Goal: Task Accomplishment & Management: Manage account settings

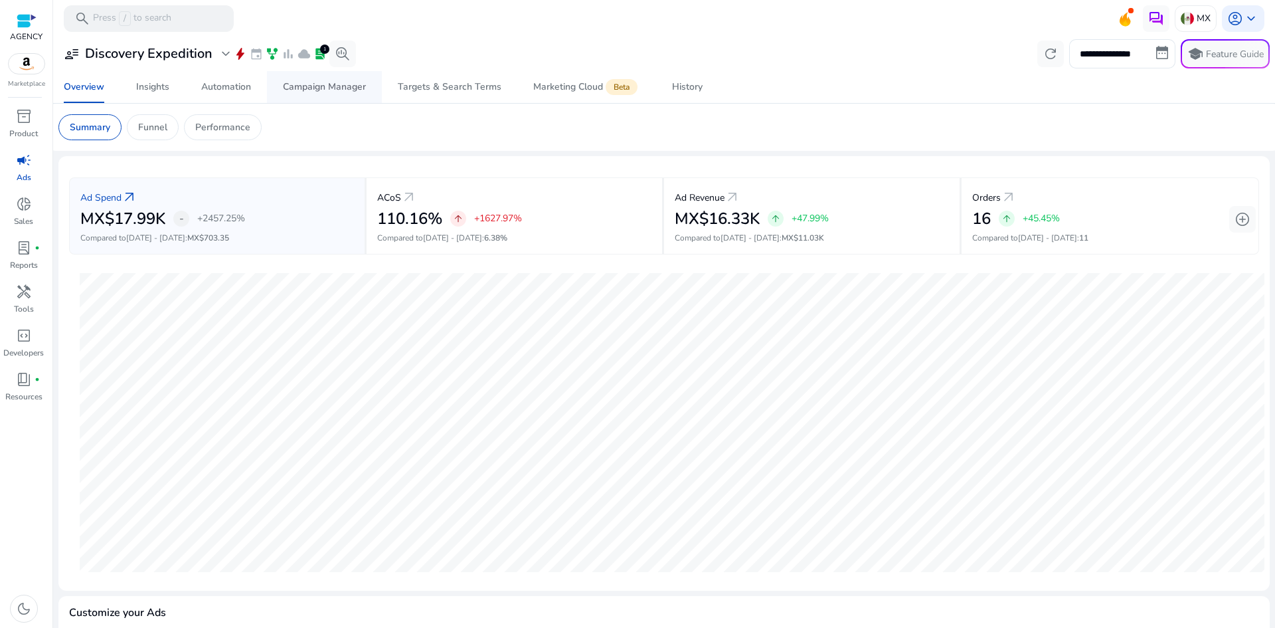
click at [332, 84] on div "Campaign Manager" at bounding box center [324, 86] width 83 height 9
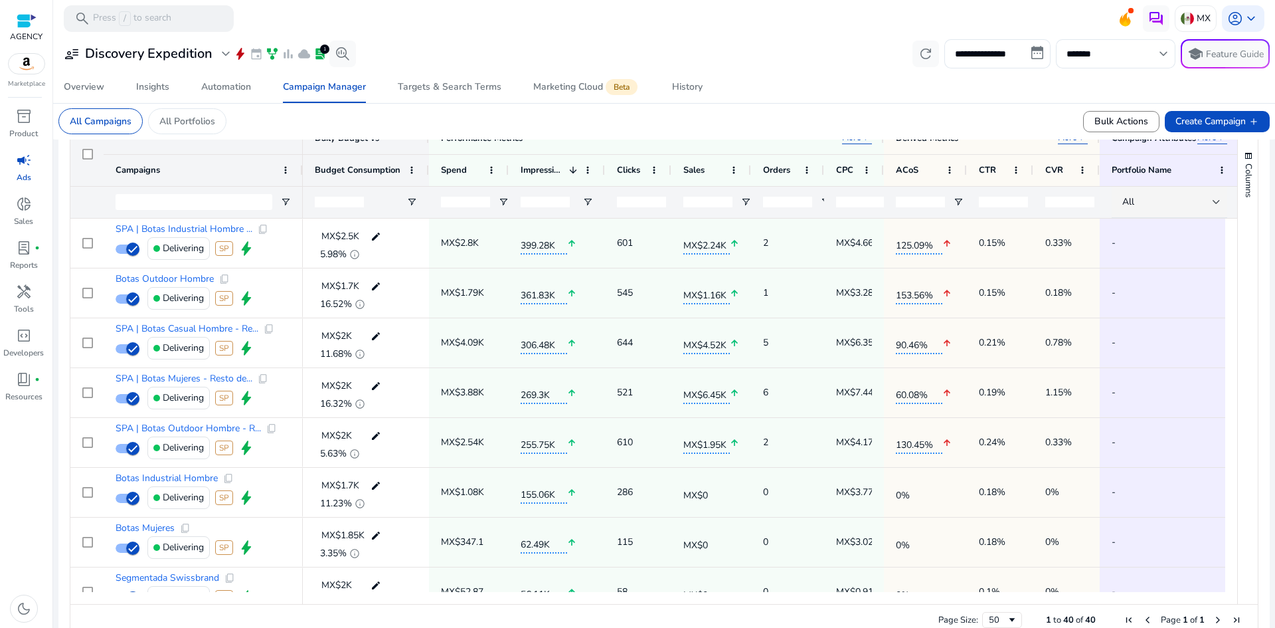
scroll to position [465, 0]
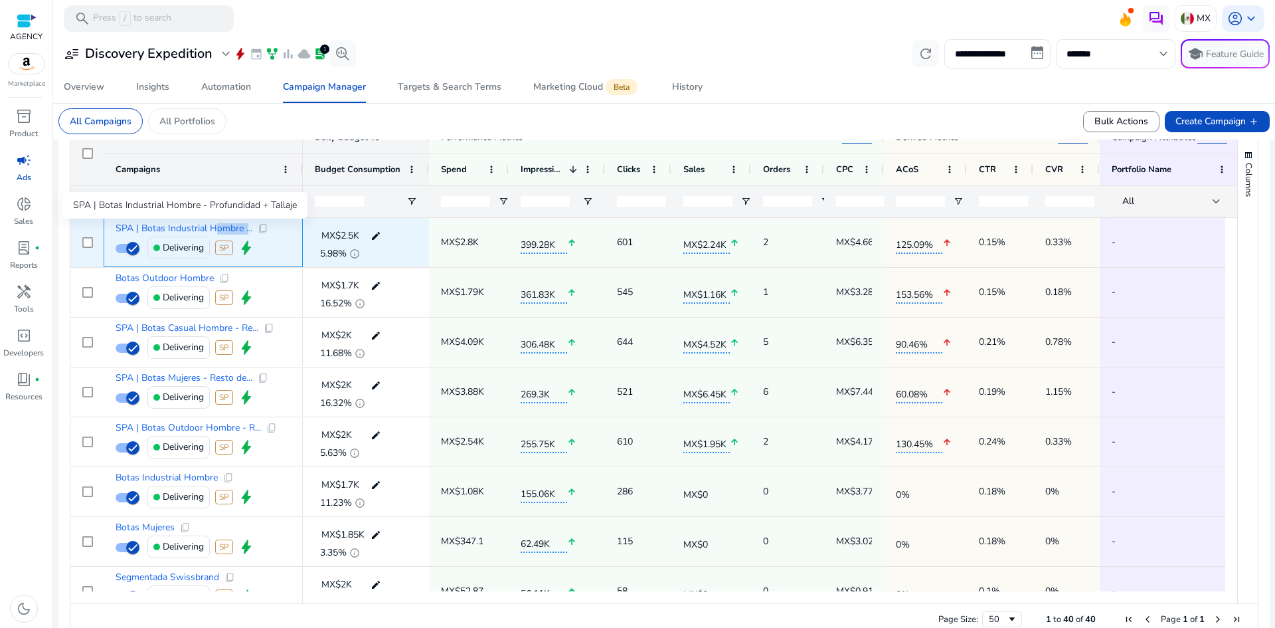
click at [213, 228] on span "SPA | Botas Industrial Hombre ..." at bounding box center [184, 228] width 137 height 9
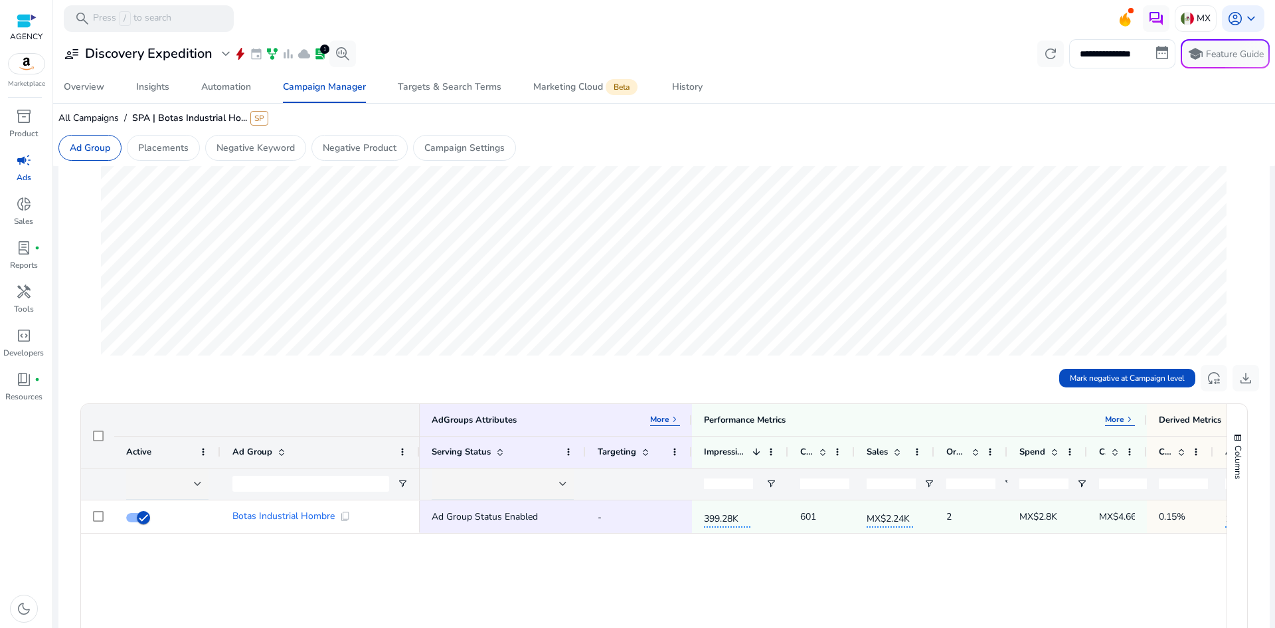
scroll to position [266, 0]
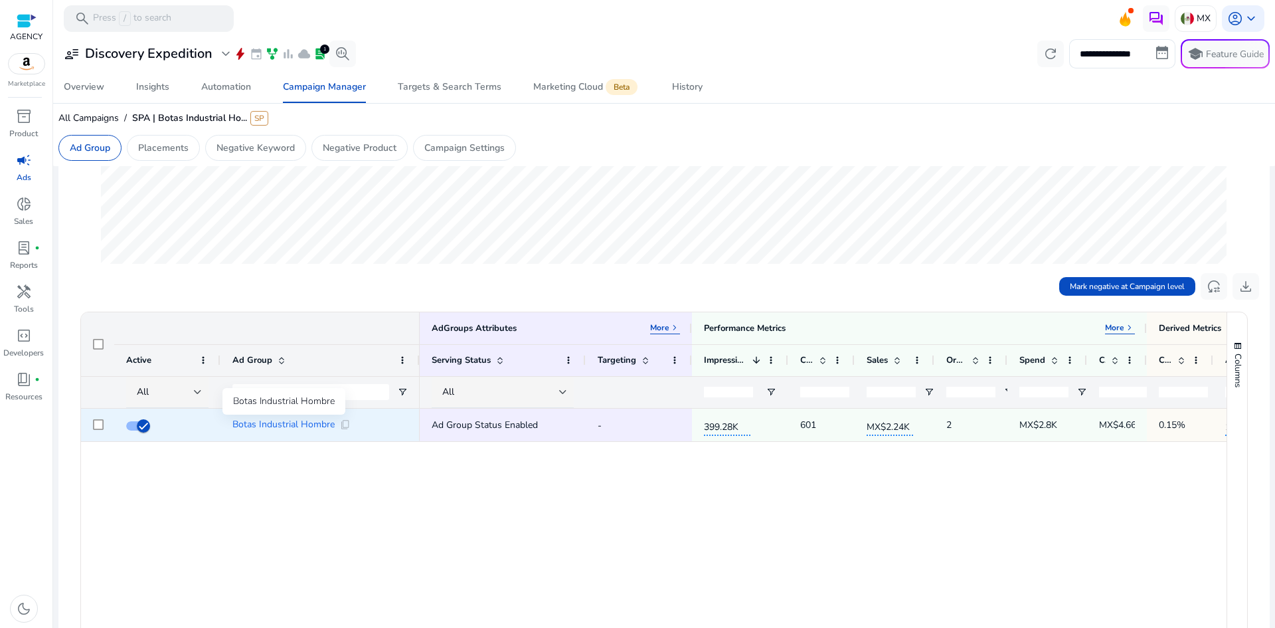
click at [327, 425] on span "Botas Industrial Hombre" at bounding box center [283, 424] width 102 height 9
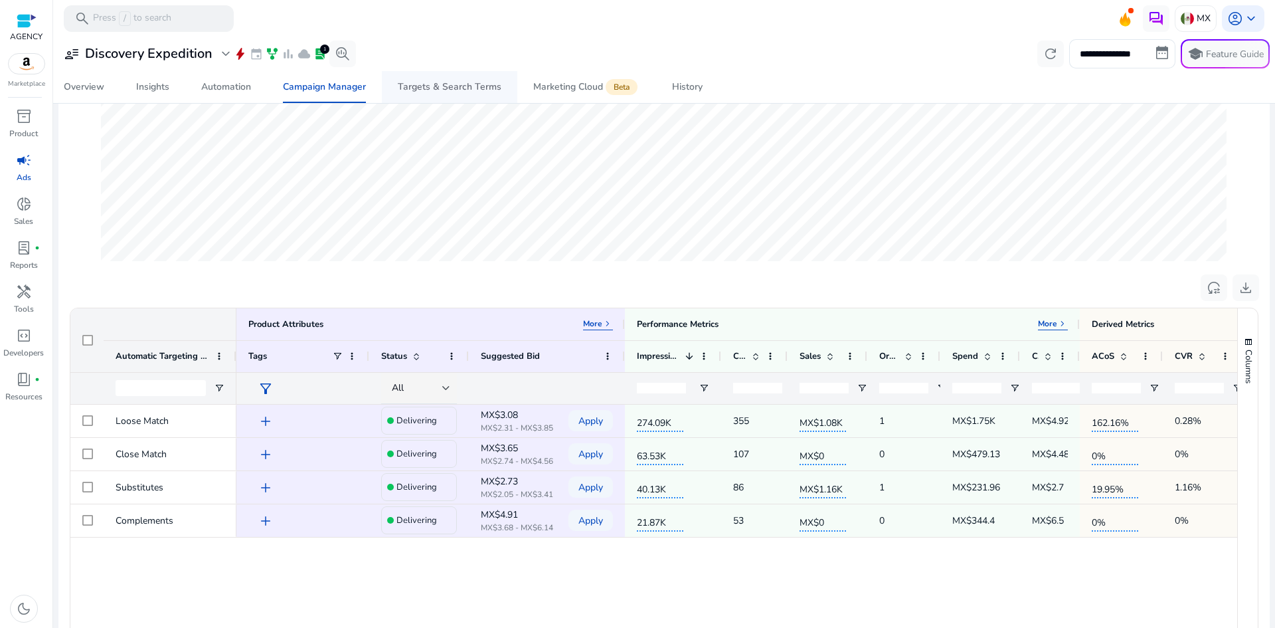
click at [446, 87] on div "Targets & Search Terms" at bounding box center [450, 86] width 104 height 9
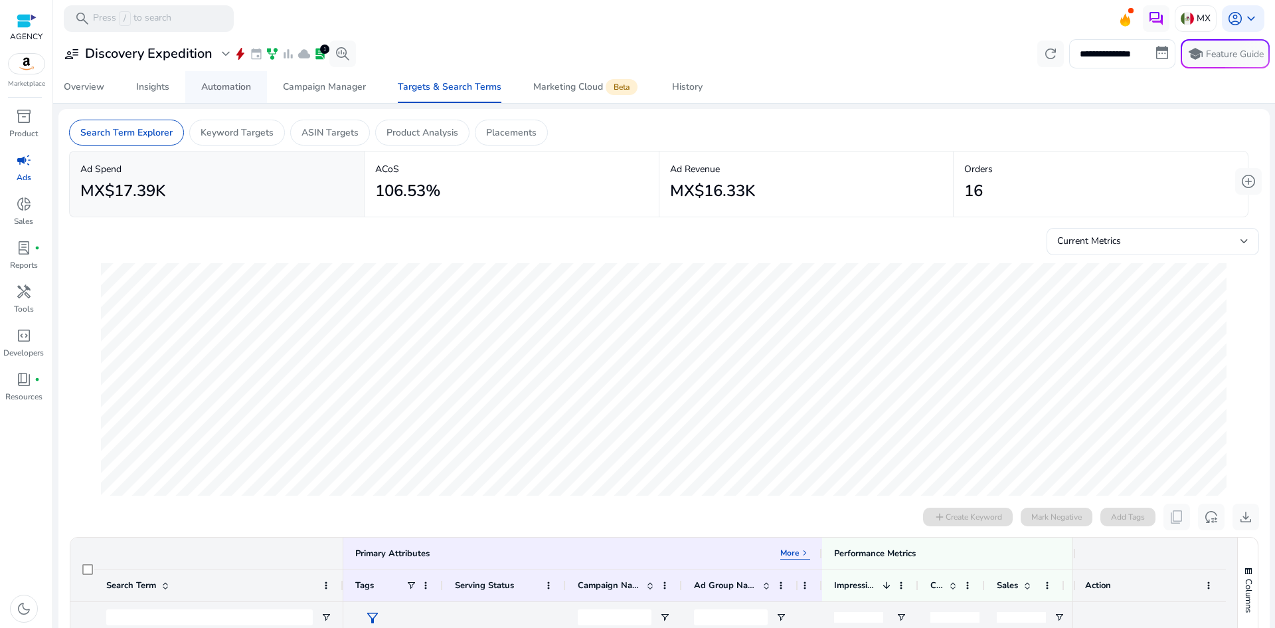
click at [236, 91] on div "Automation" at bounding box center [226, 86] width 50 height 9
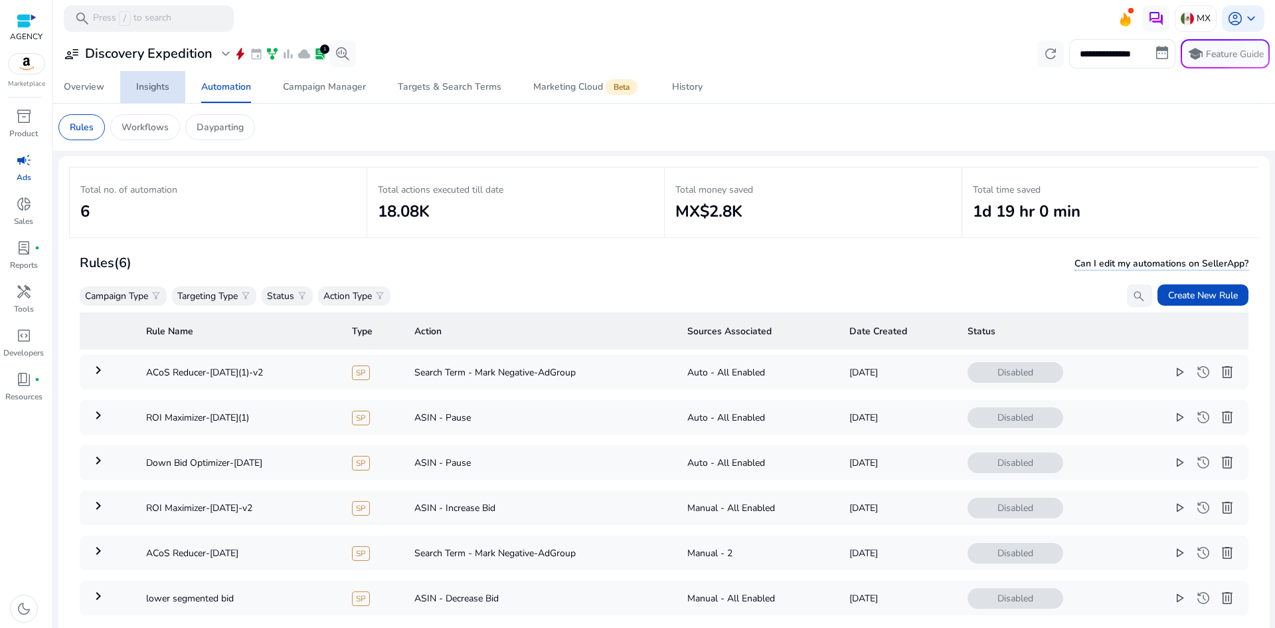
click at [165, 89] on div "Insights" at bounding box center [152, 86] width 33 height 9
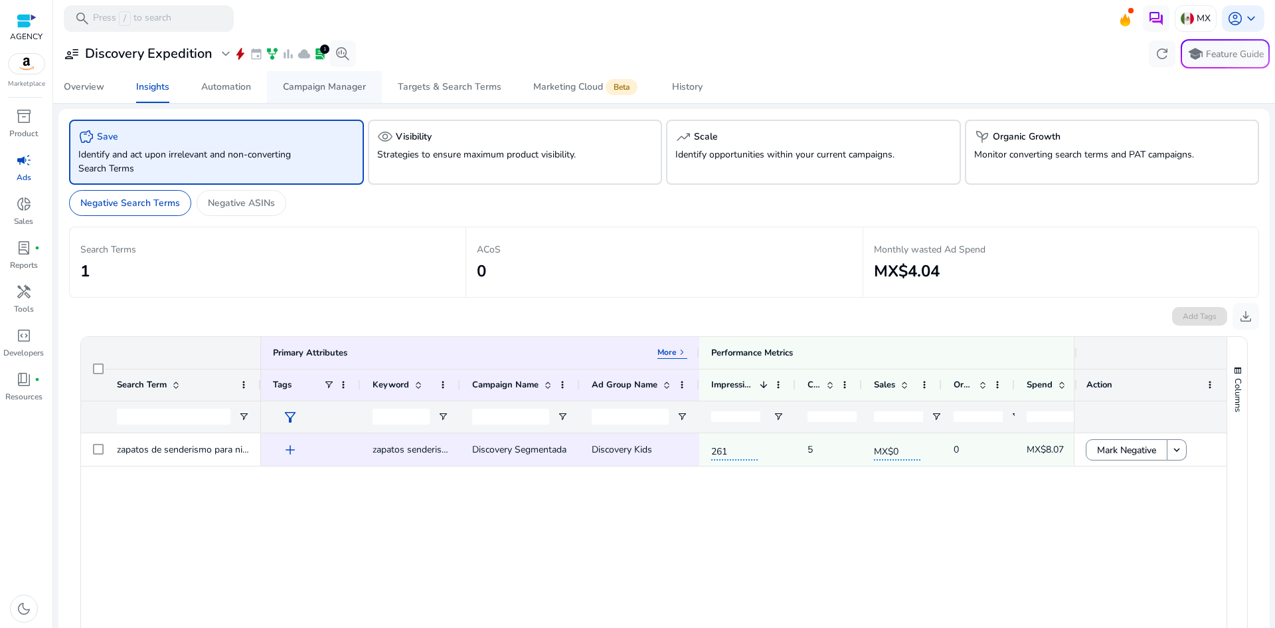
click at [335, 98] on span "Campaign Manager" at bounding box center [324, 87] width 83 height 32
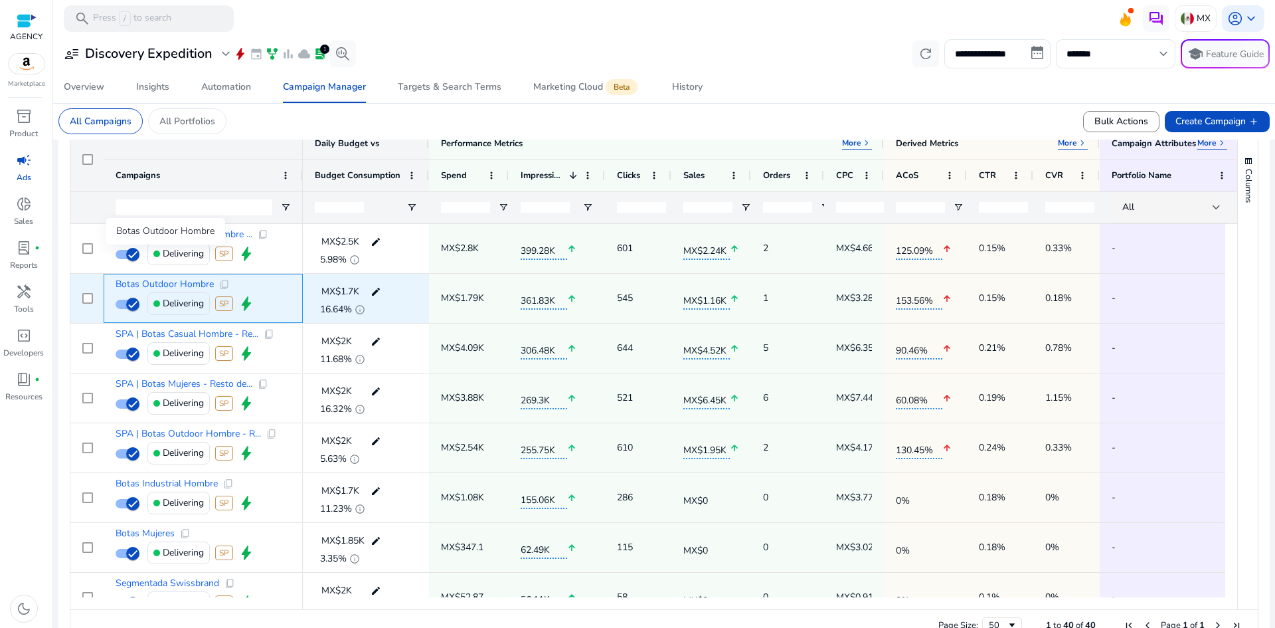
scroll to position [424, 0]
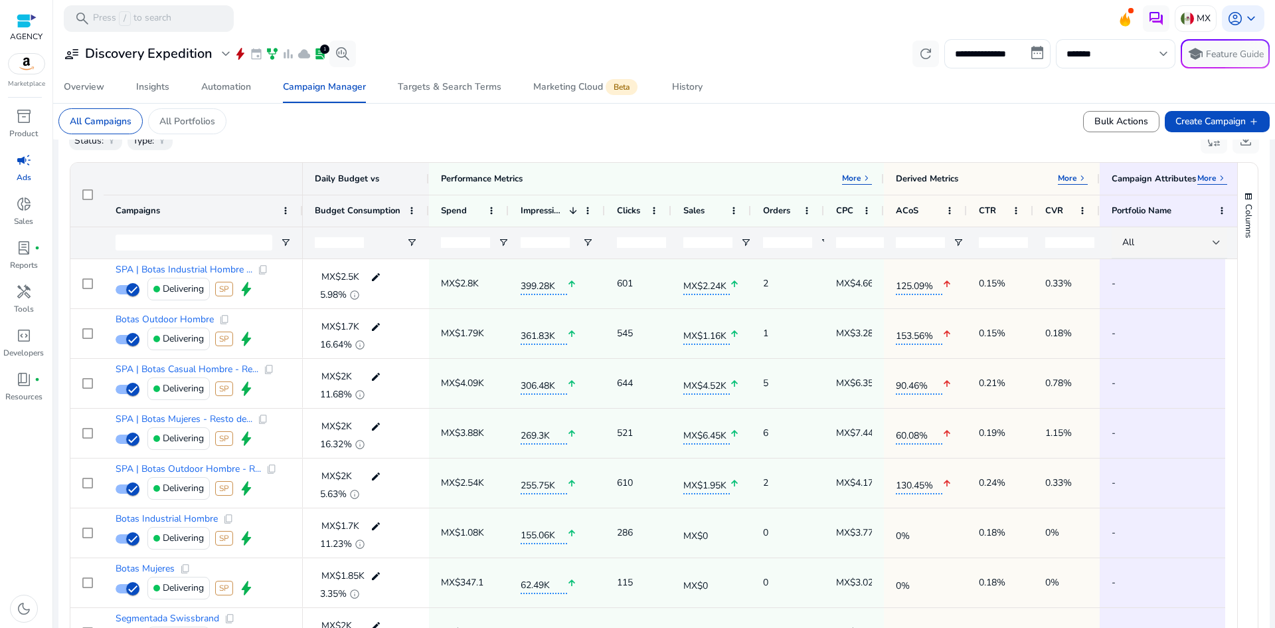
click at [472, 139] on mat-card "All Campaigns All Portfolios Bulk Actions Create Campaign add" at bounding box center [664, 121] width 1233 height 37
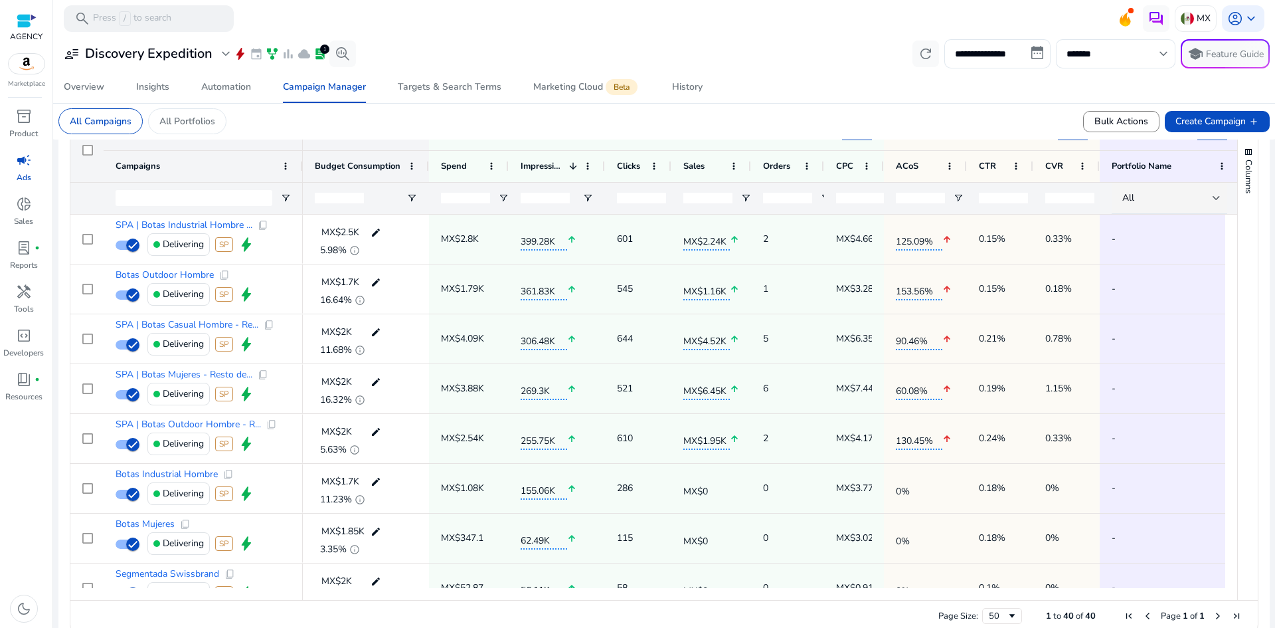
scroll to position [490, 0]
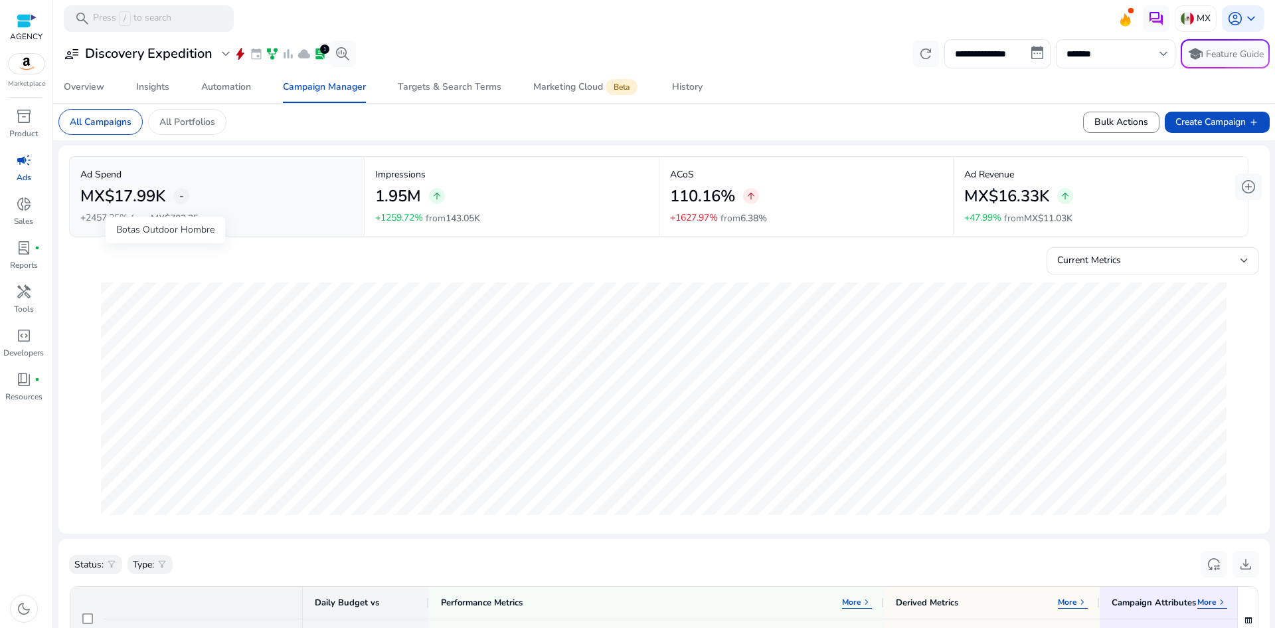
scroll to position [490, 0]
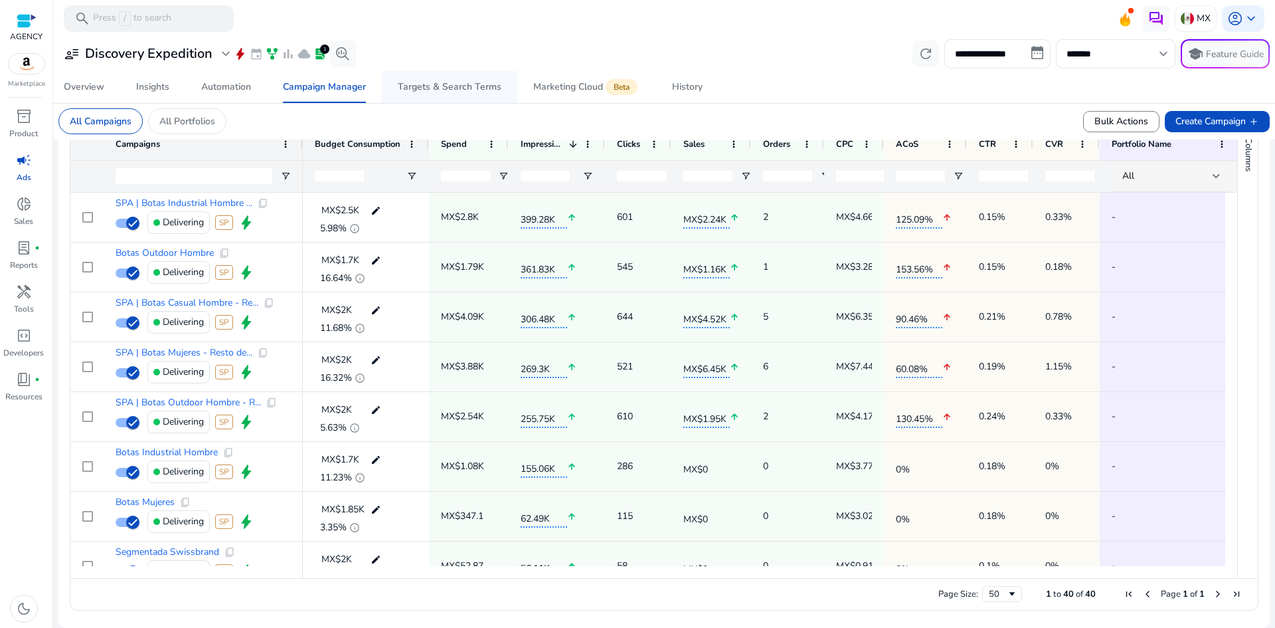
click at [489, 86] on div "Targets & Search Terms" at bounding box center [450, 86] width 104 height 9
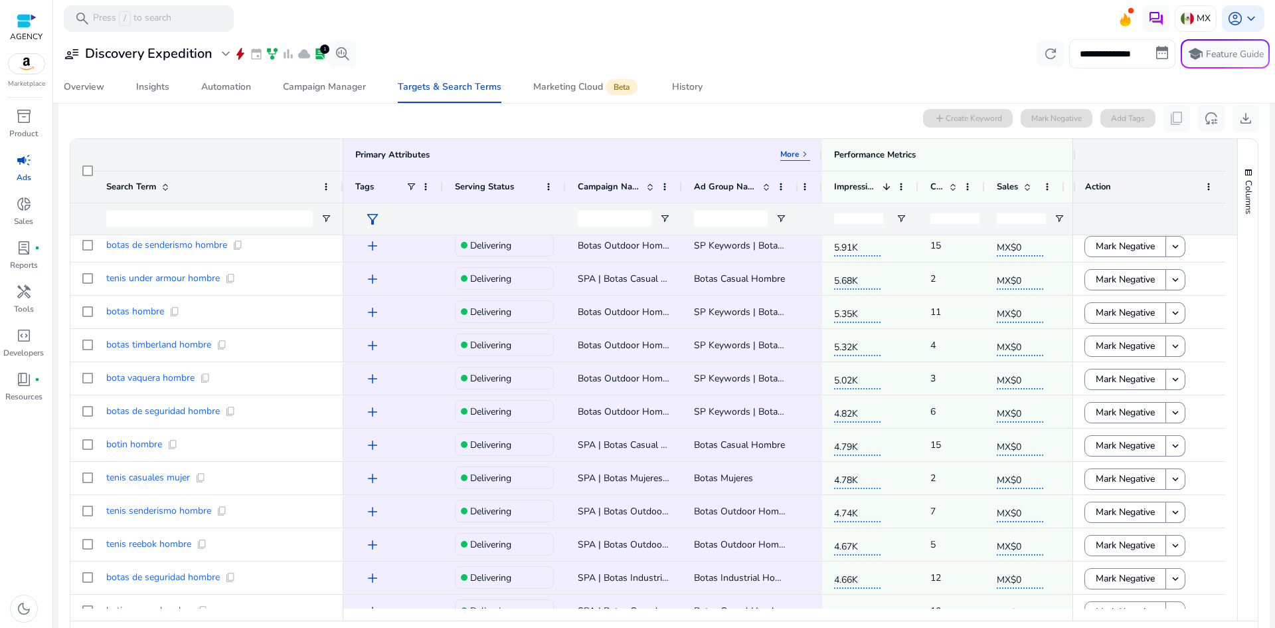
scroll to position [357, 0]
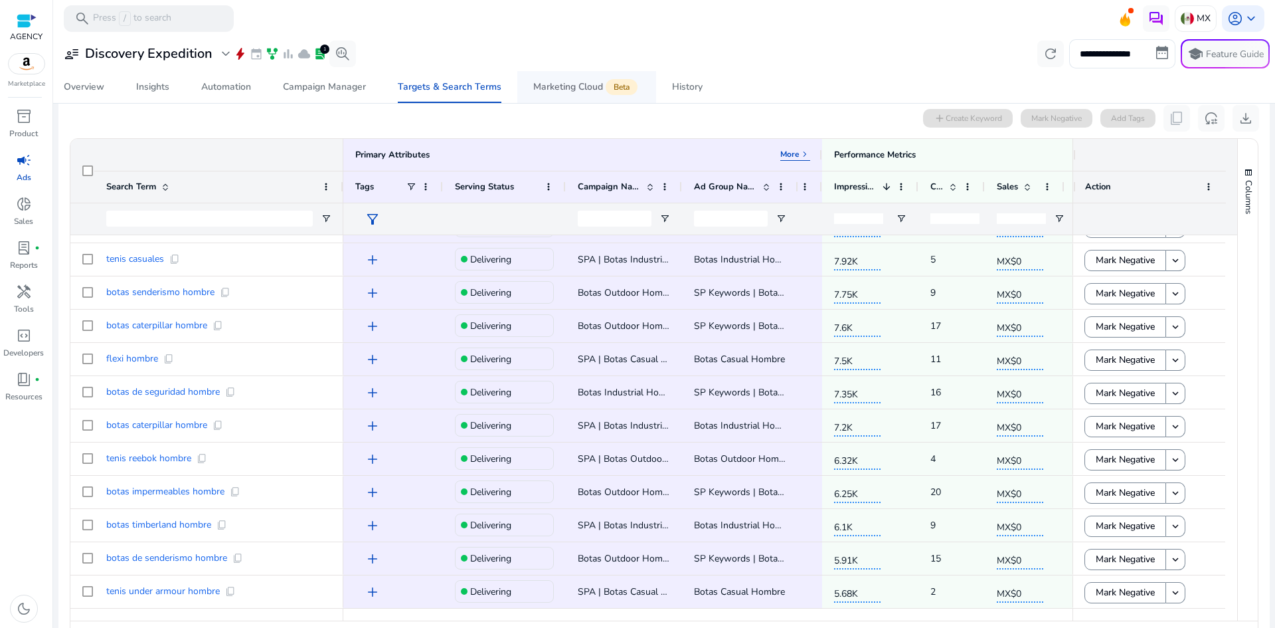
click at [558, 80] on span "Marketing Cloud Beta" at bounding box center [586, 87] width 107 height 32
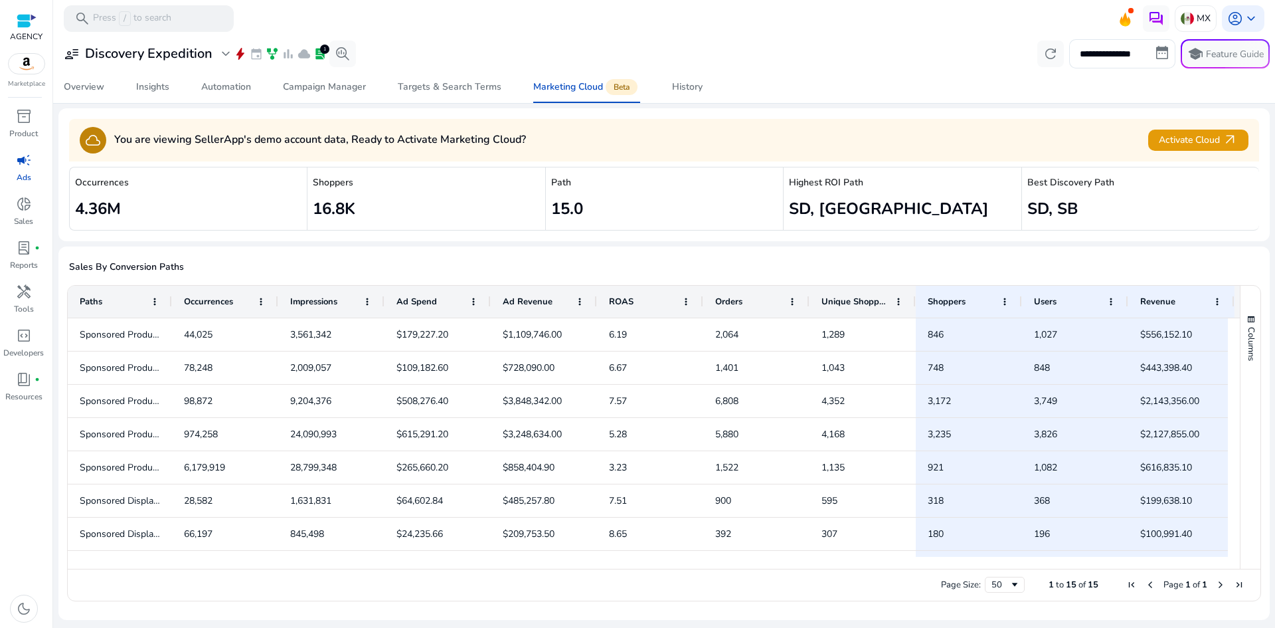
scroll to position [66, 0]
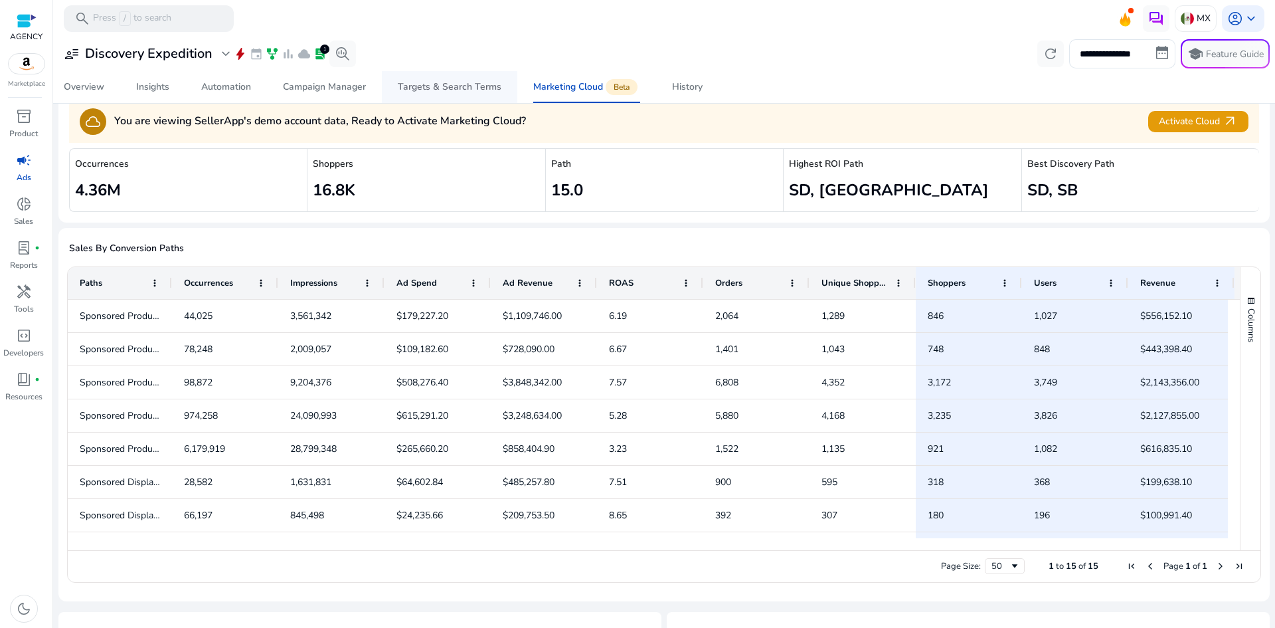
click at [460, 82] on div "Targets & Search Terms" at bounding box center [450, 86] width 104 height 9
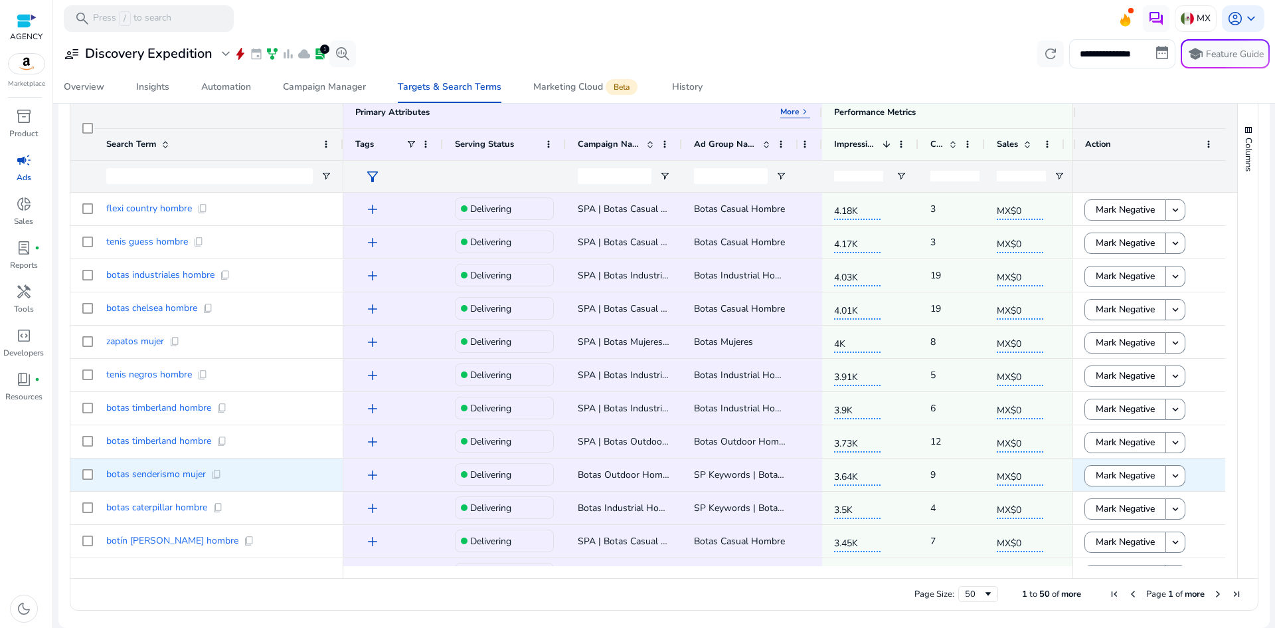
scroll to position [1287, 0]
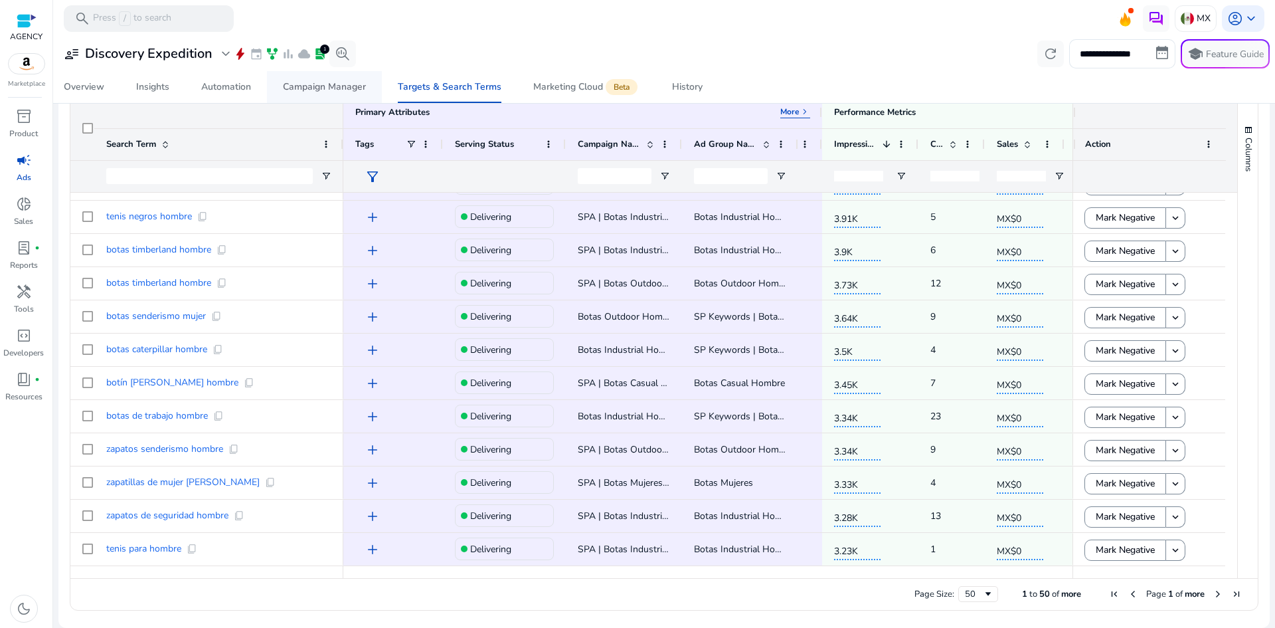
click at [357, 86] on div "Campaign Manager" at bounding box center [324, 86] width 83 height 9
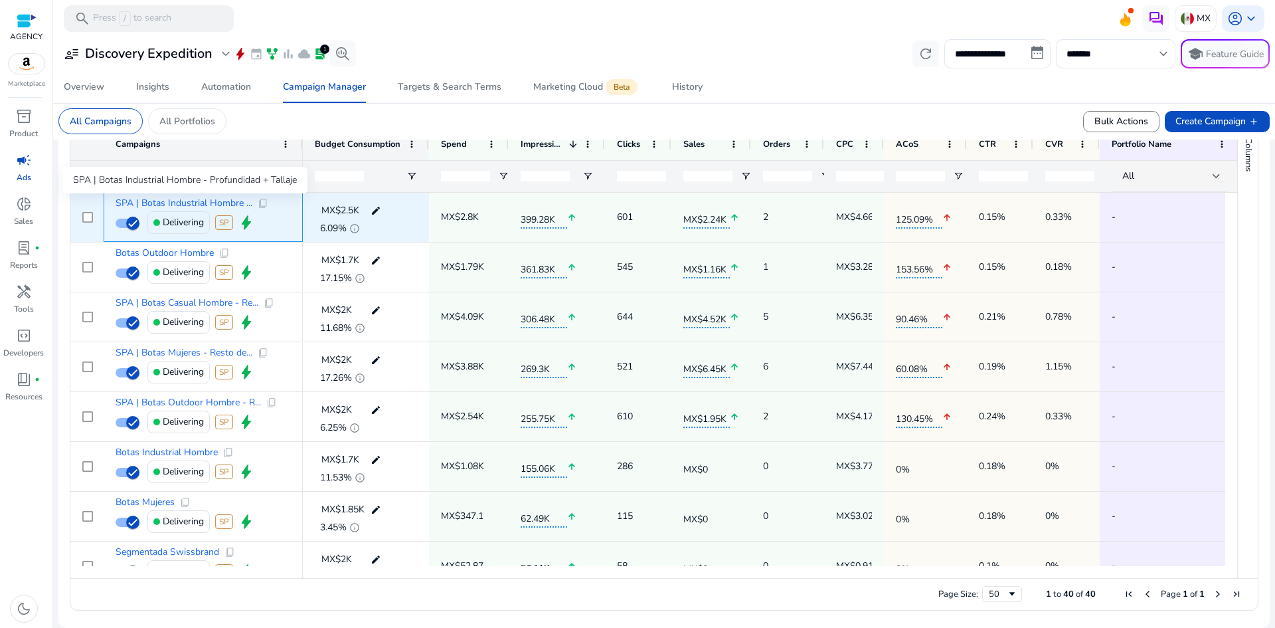
click at [217, 203] on span "SPA | Botas Industrial Hombre ..." at bounding box center [184, 203] width 137 height 9
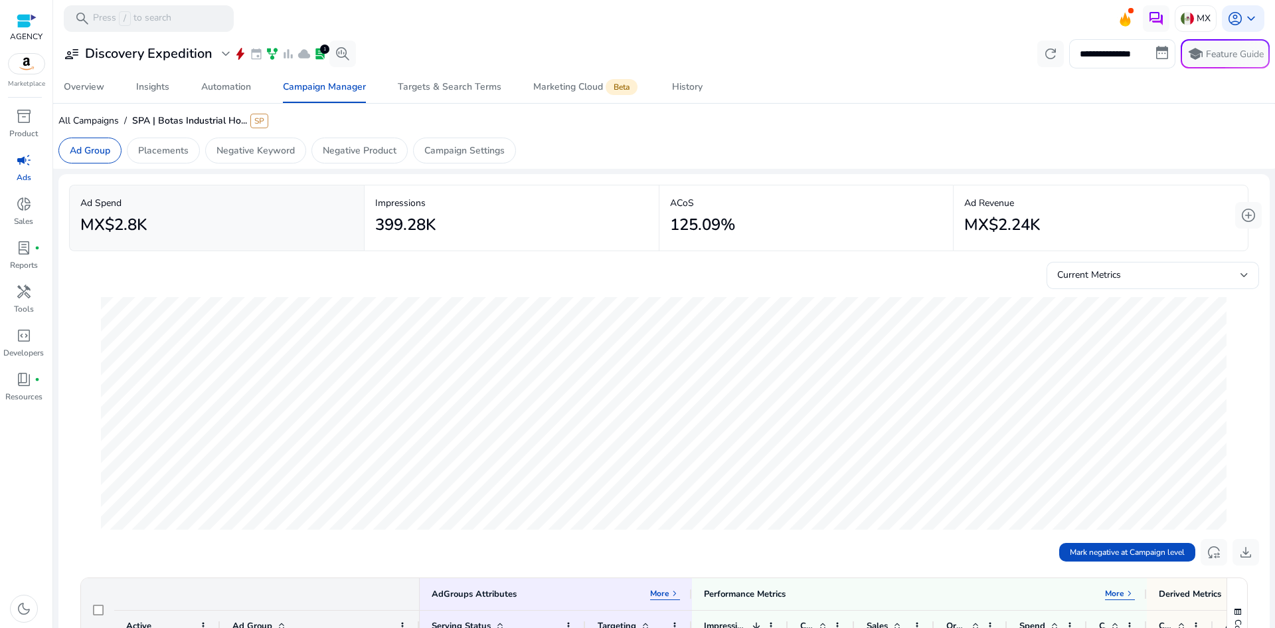
scroll to position [332, 0]
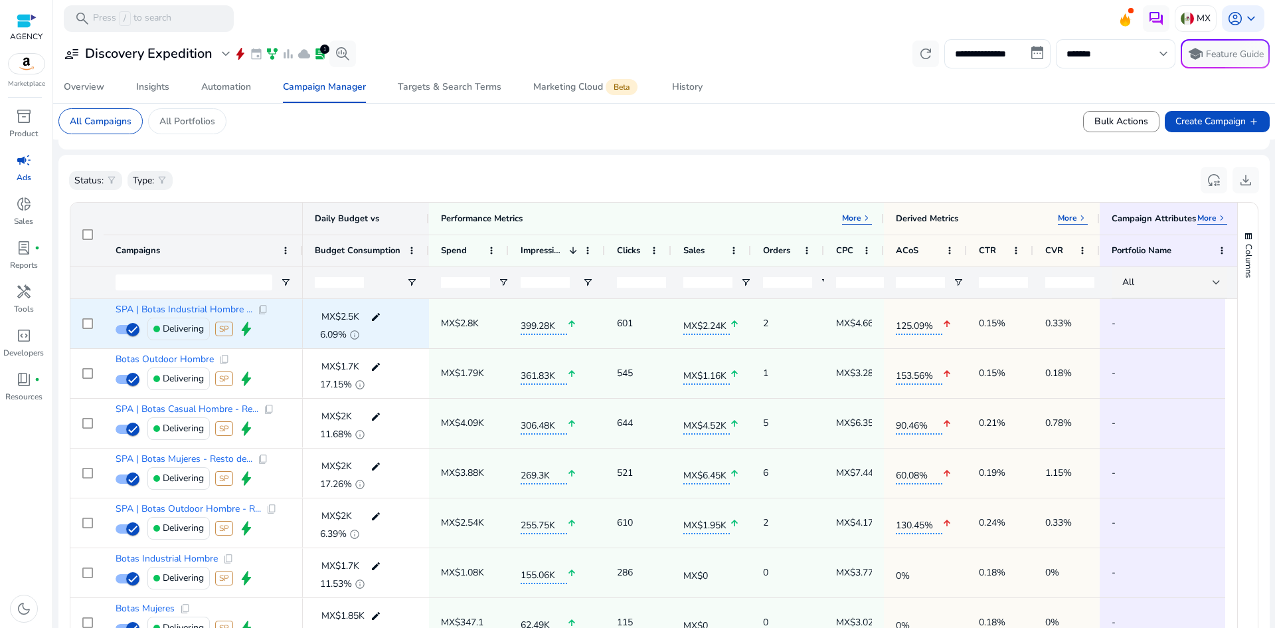
scroll to position [399, 0]
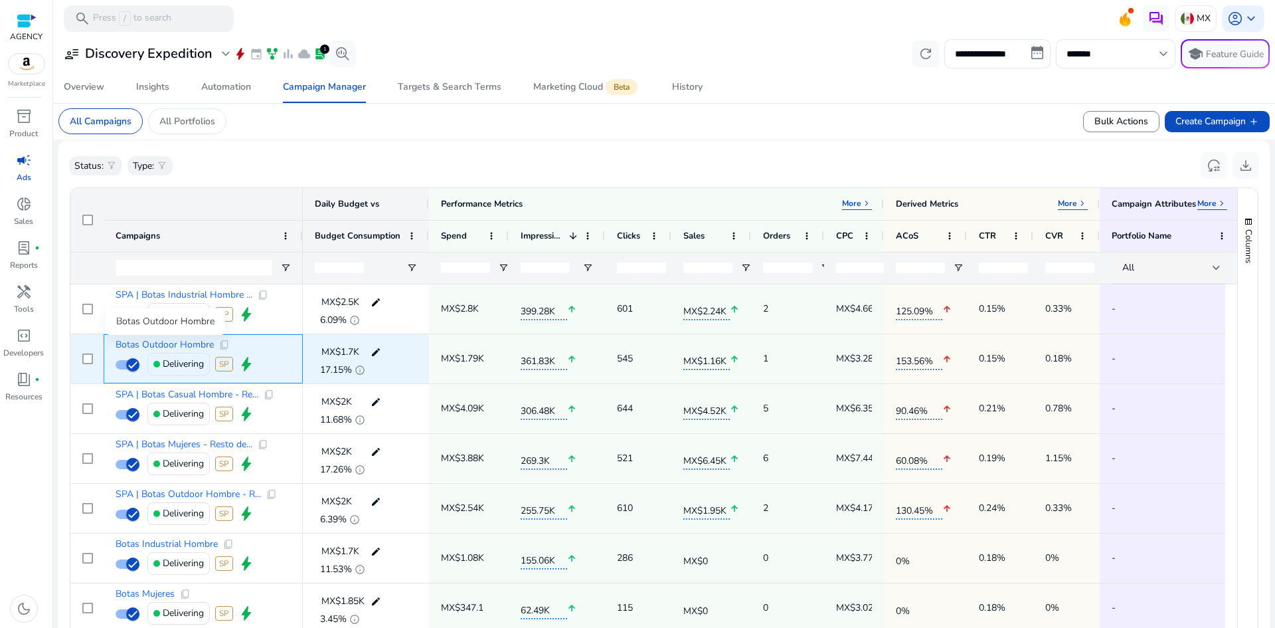
click at [189, 341] on span "Botas Outdoor Hombre" at bounding box center [165, 344] width 98 height 9
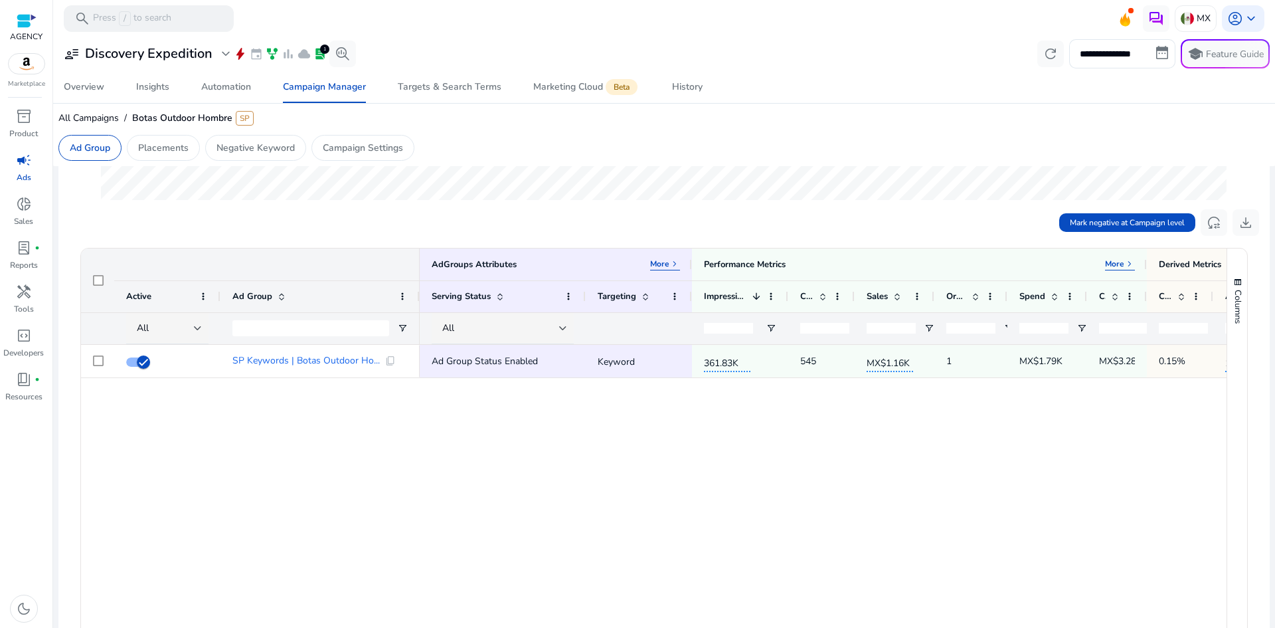
scroll to position [332, 0]
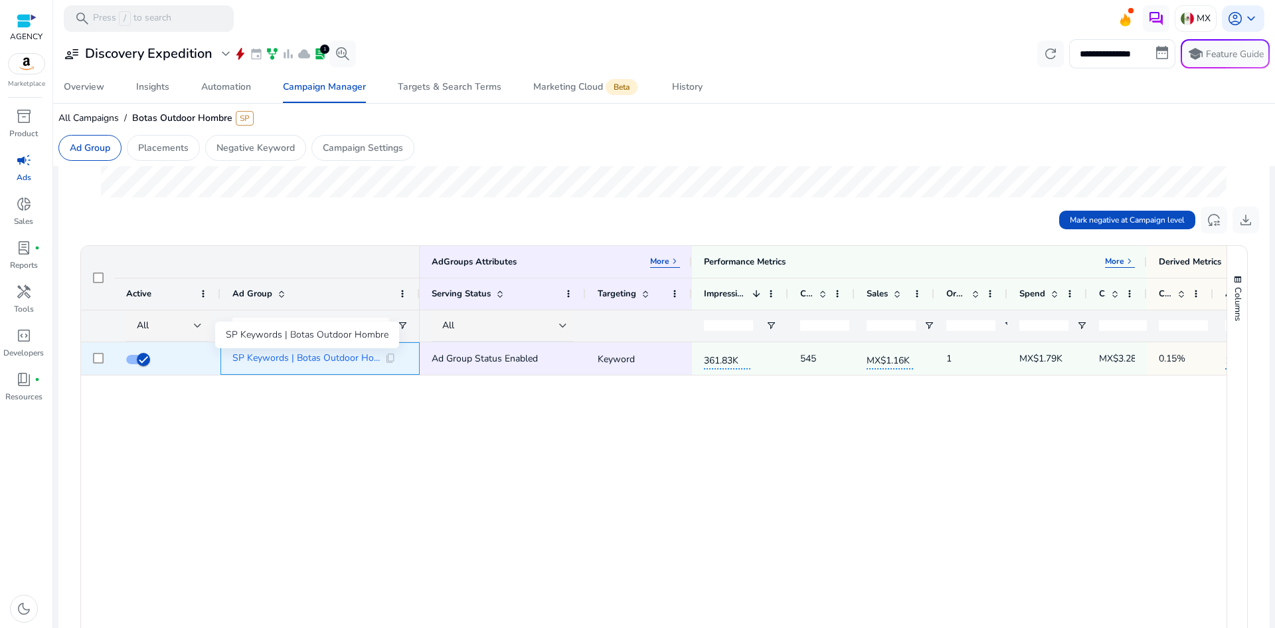
click at [327, 359] on span "SP Keywords | Botas Outdoor Ho..." at bounding box center [305, 357] width 147 height 9
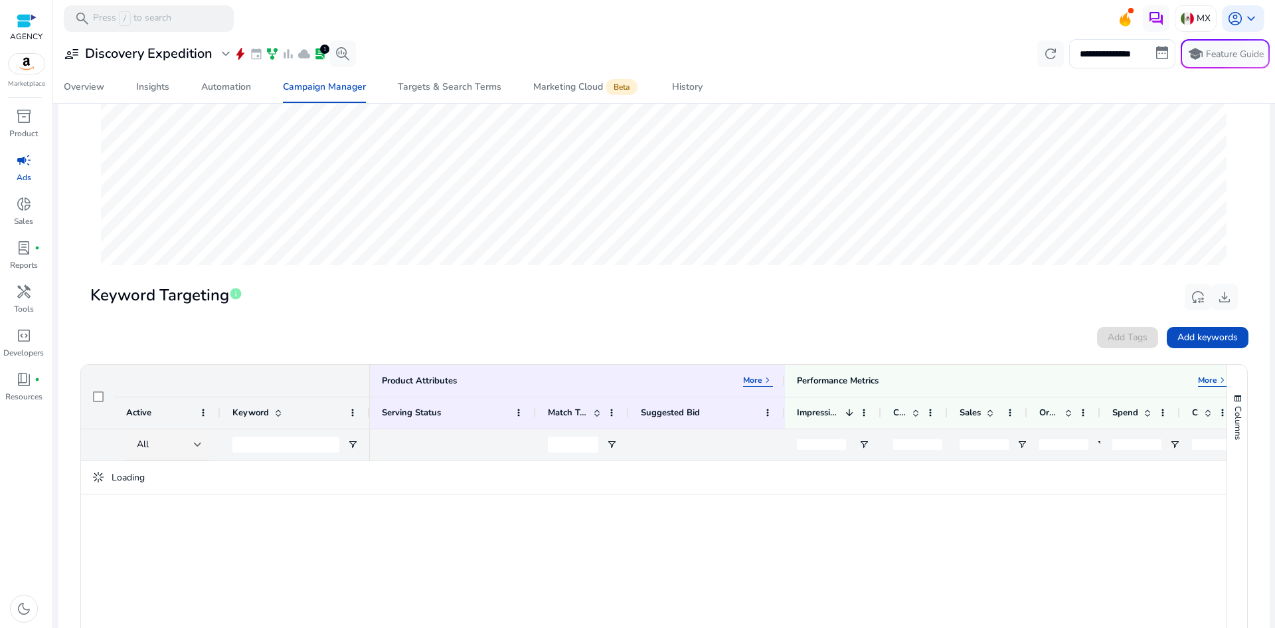
scroll to position [199, 0]
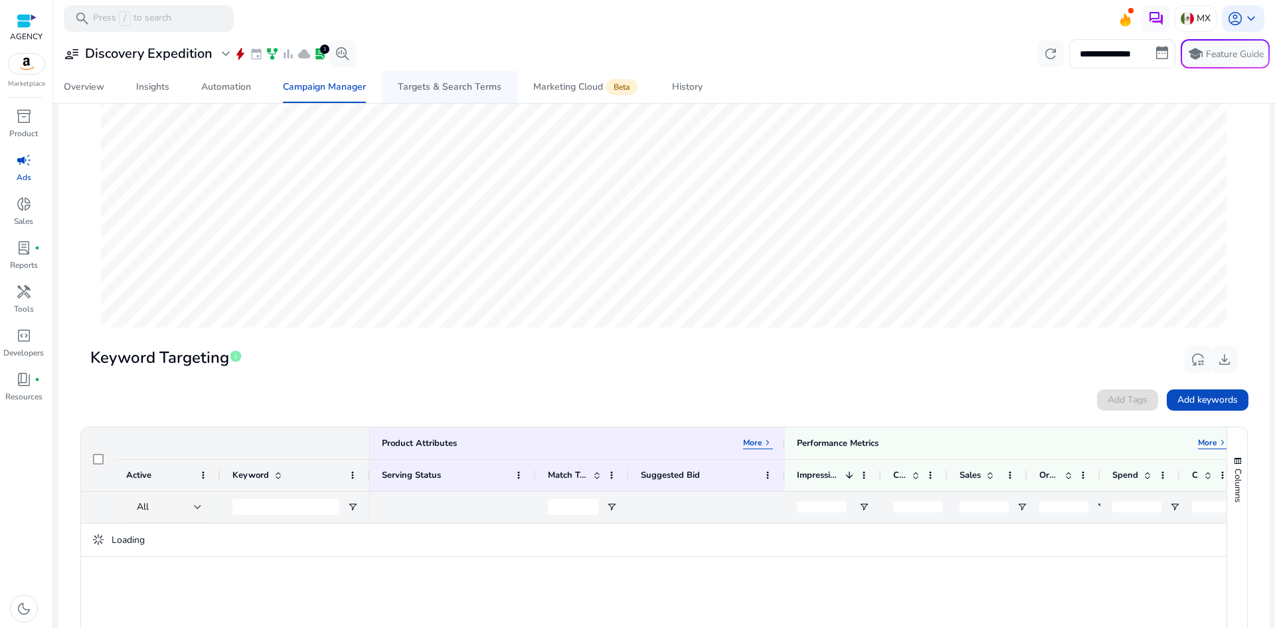
click at [466, 96] on span "Targets & Search Terms" at bounding box center [450, 87] width 104 height 32
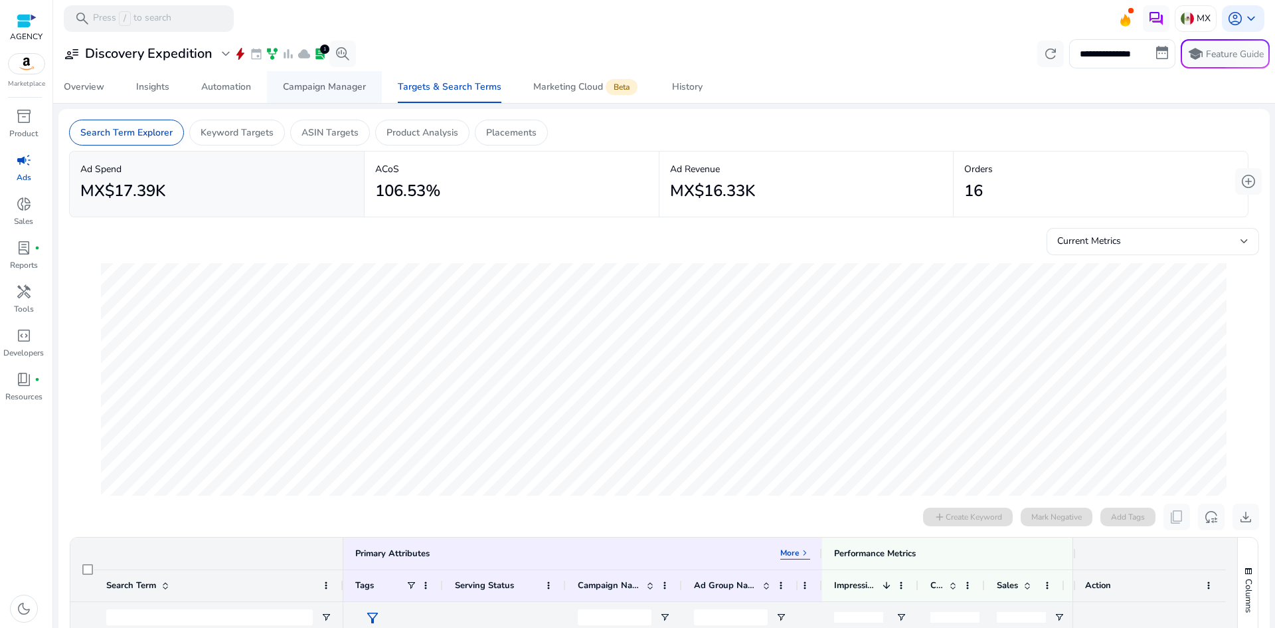
click at [331, 92] on div "Campaign Manager" at bounding box center [324, 86] width 83 height 9
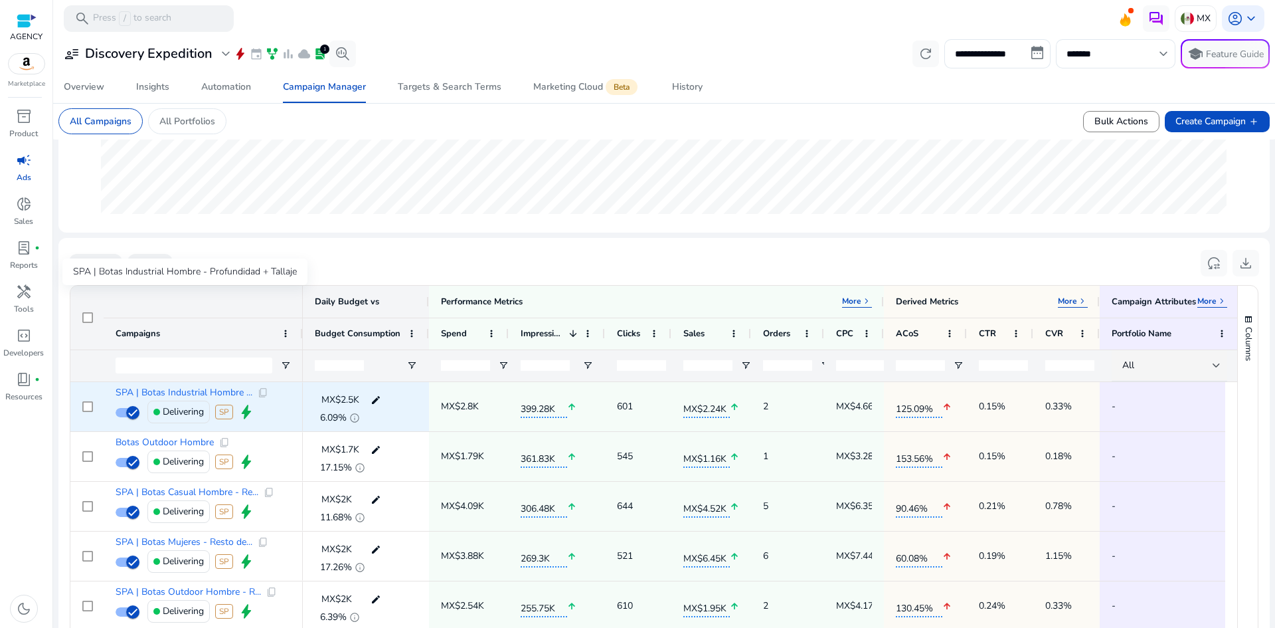
scroll to position [399, 0]
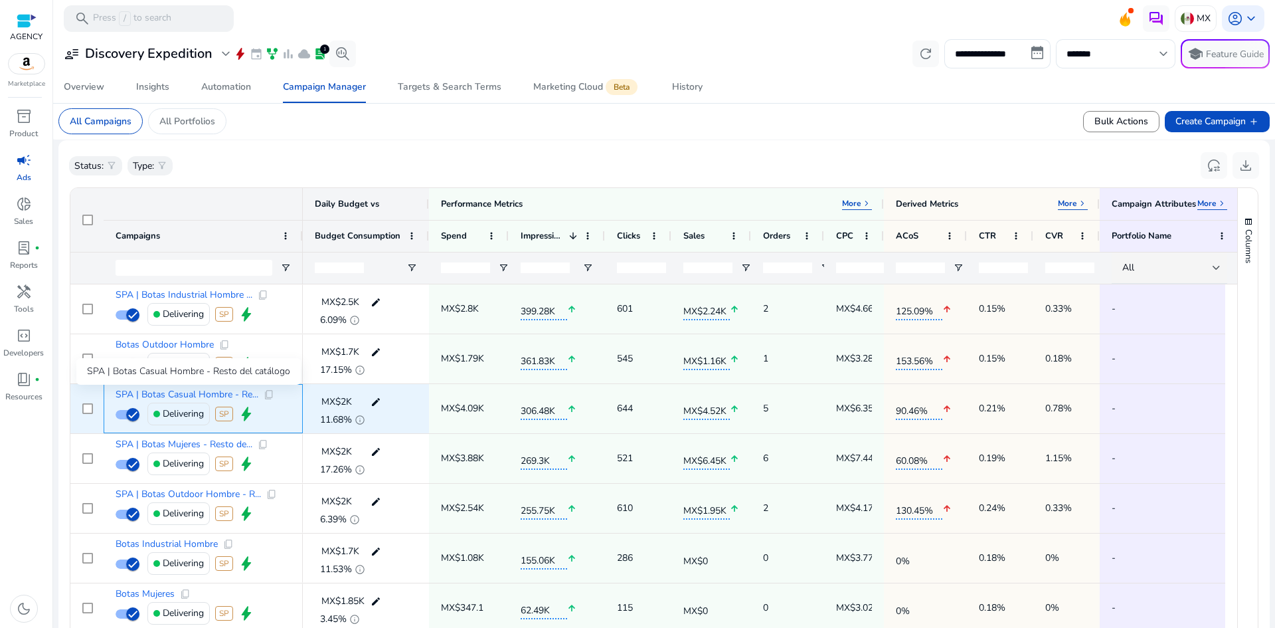
click at [165, 391] on span "SPA | Botas Casual Hombre - Re..." at bounding box center [187, 394] width 143 height 9
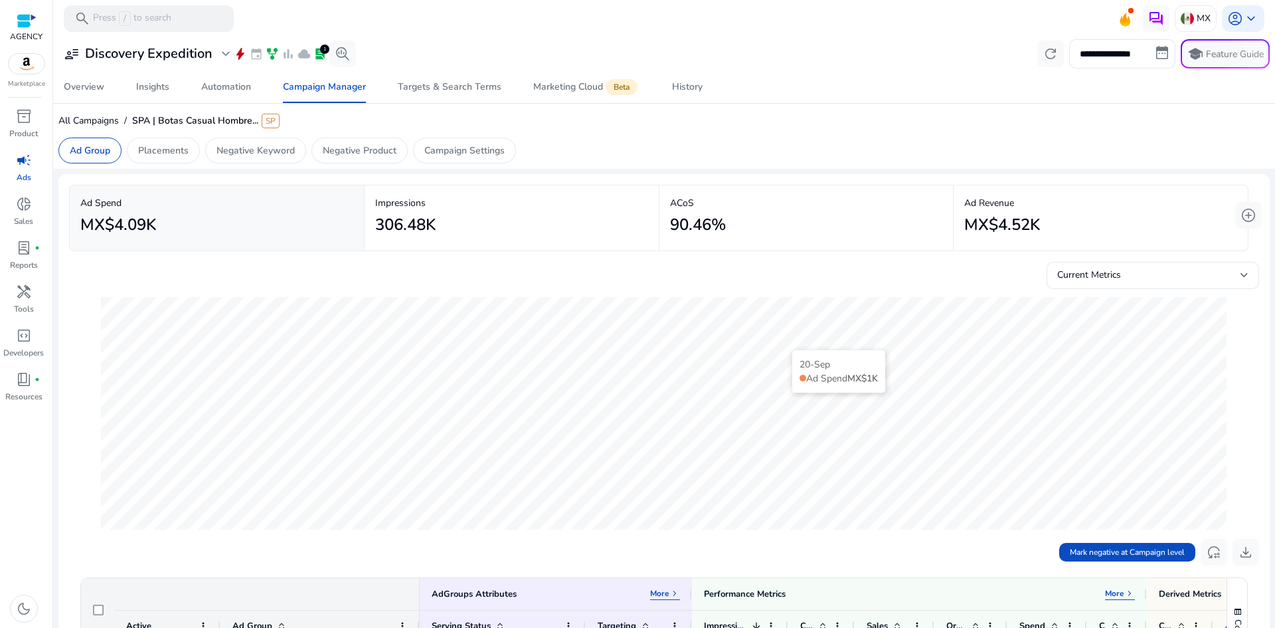
scroll to position [332, 0]
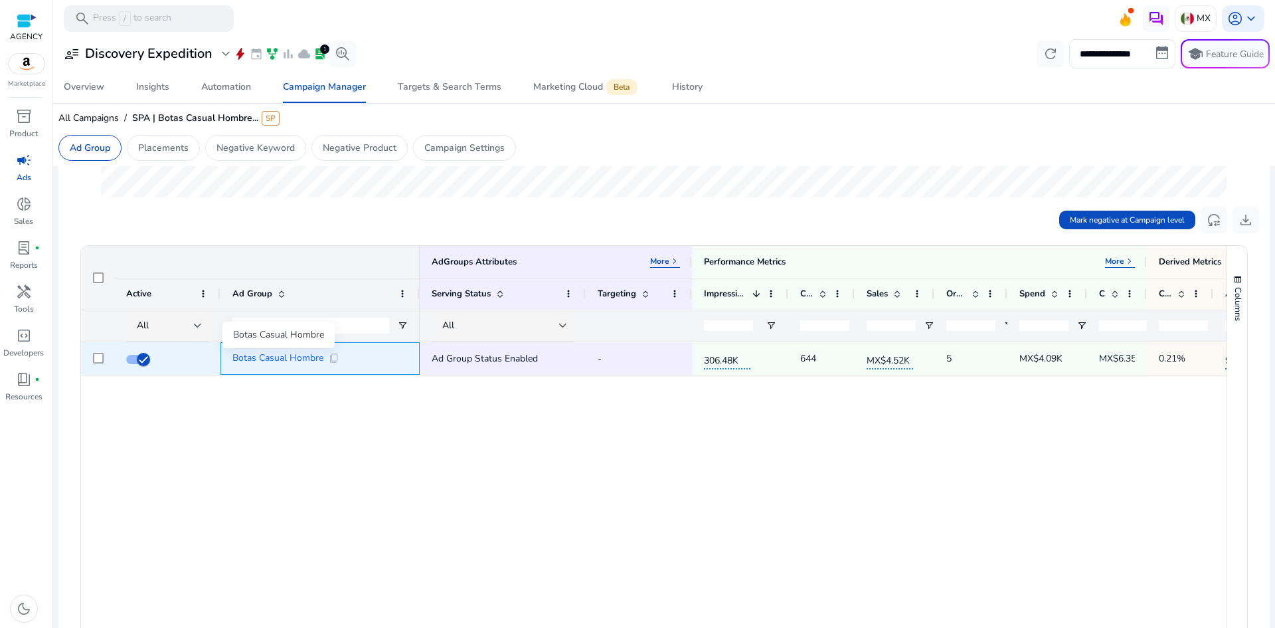
click at [299, 357] on span "Botas Casual Hombre" at bounding box center [277, 357] width 91 height 9
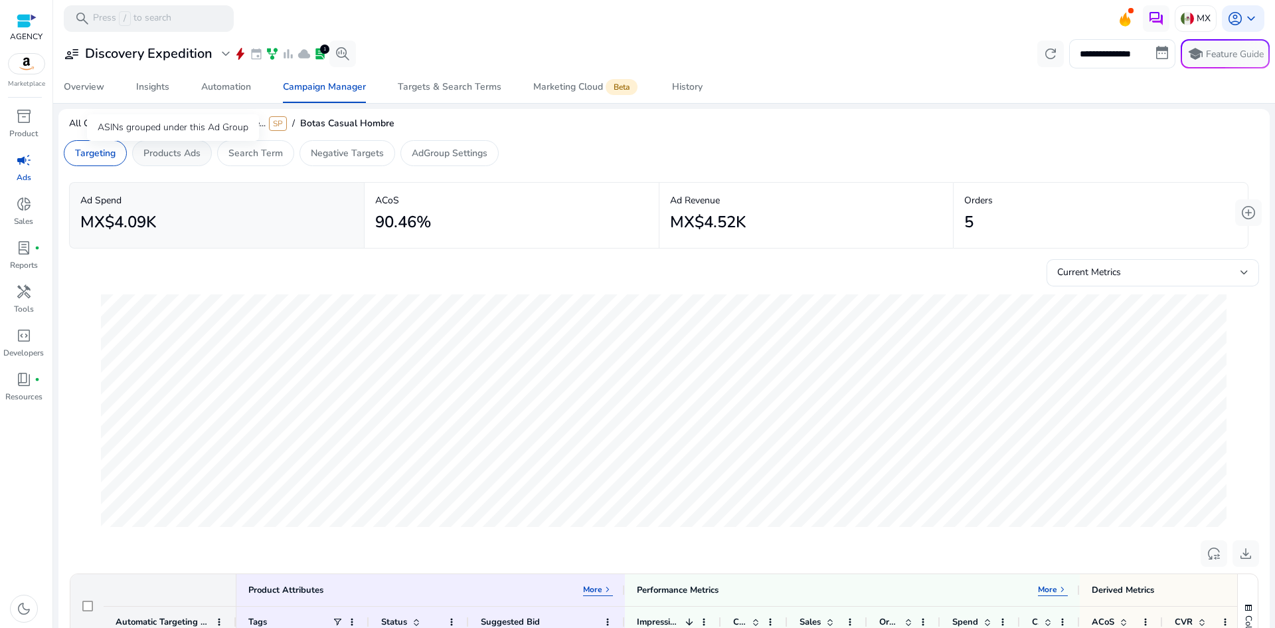
click at [170, 154] on p "Products Ads" at bounding box center [171, 153] width 57 height 14
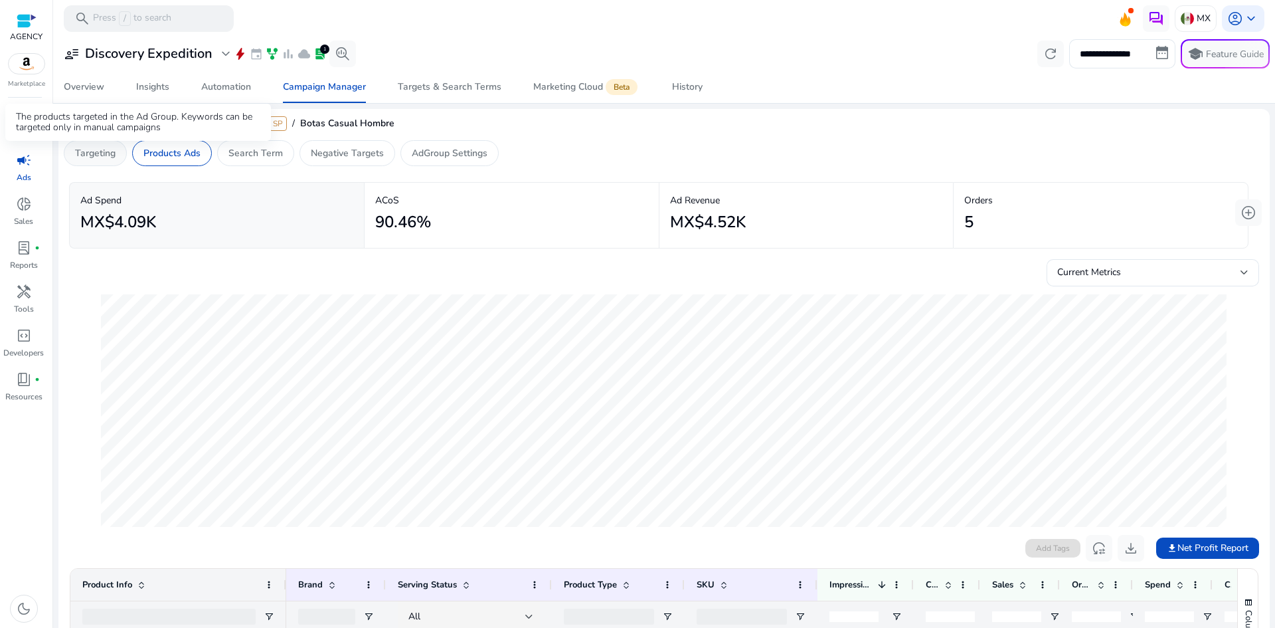
click at [107, 156] on p "Targeting" at bounding box center [95, 153] width 41 height 14
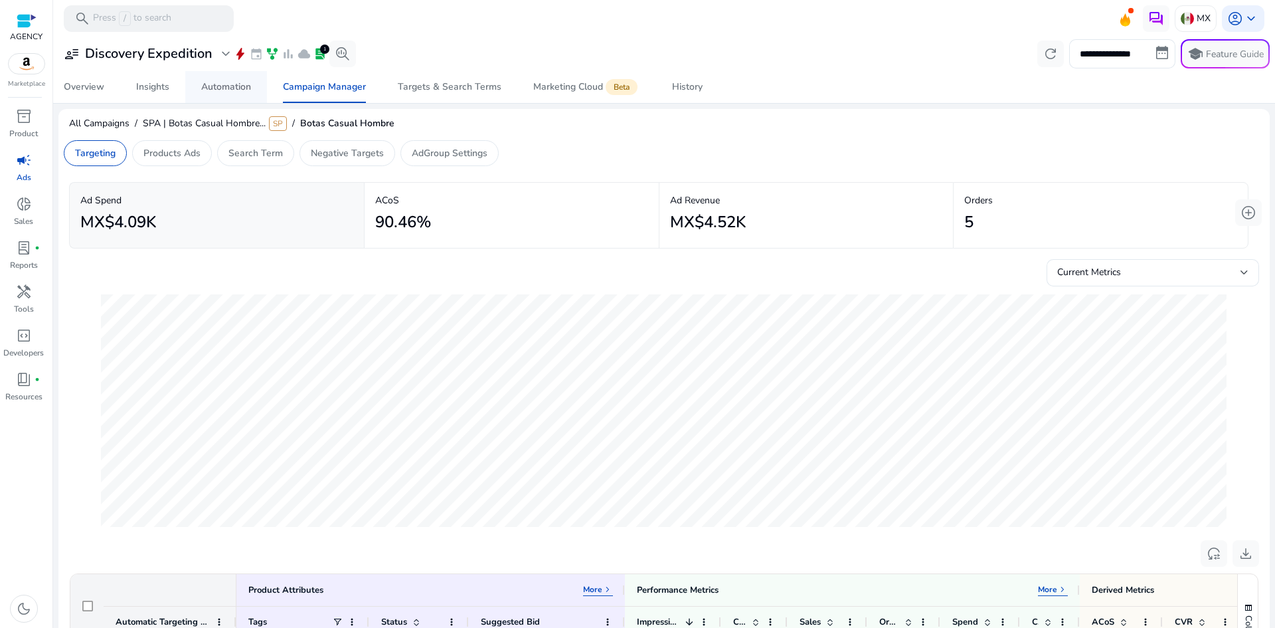
click at [221, 93] on span "Automation" at bounding box center [226, 87] width 50 height 32
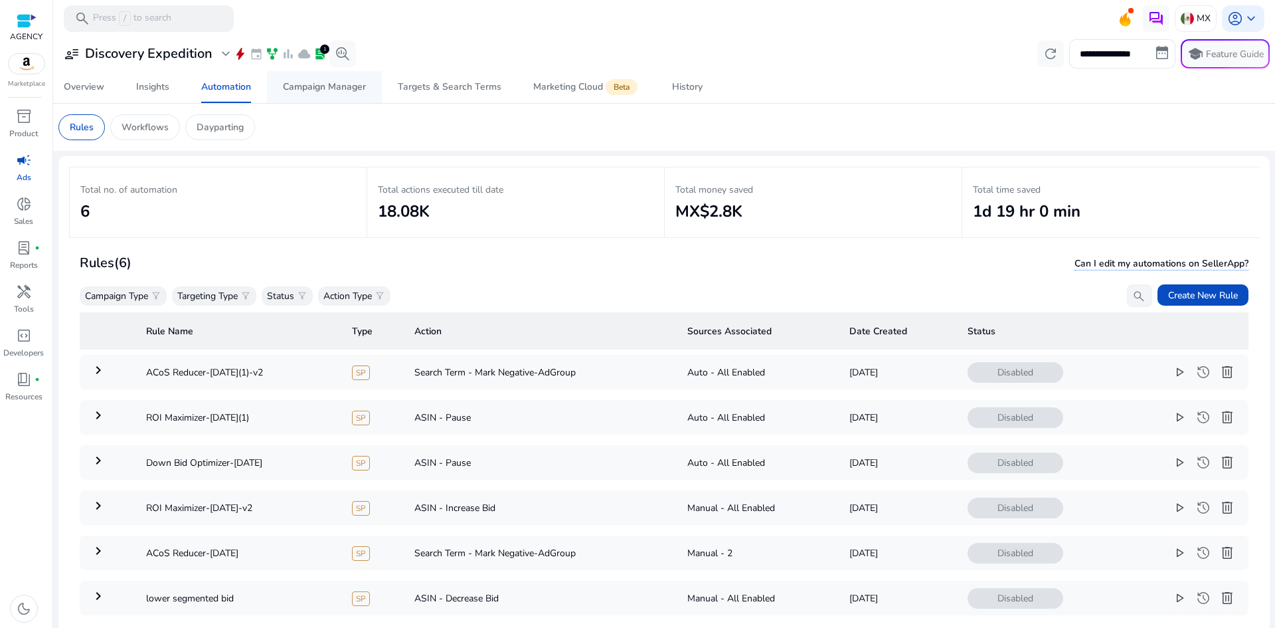
click at [337, 90] on div "Campaign Manager" at bounding box center [324, 86] width 83 height 9
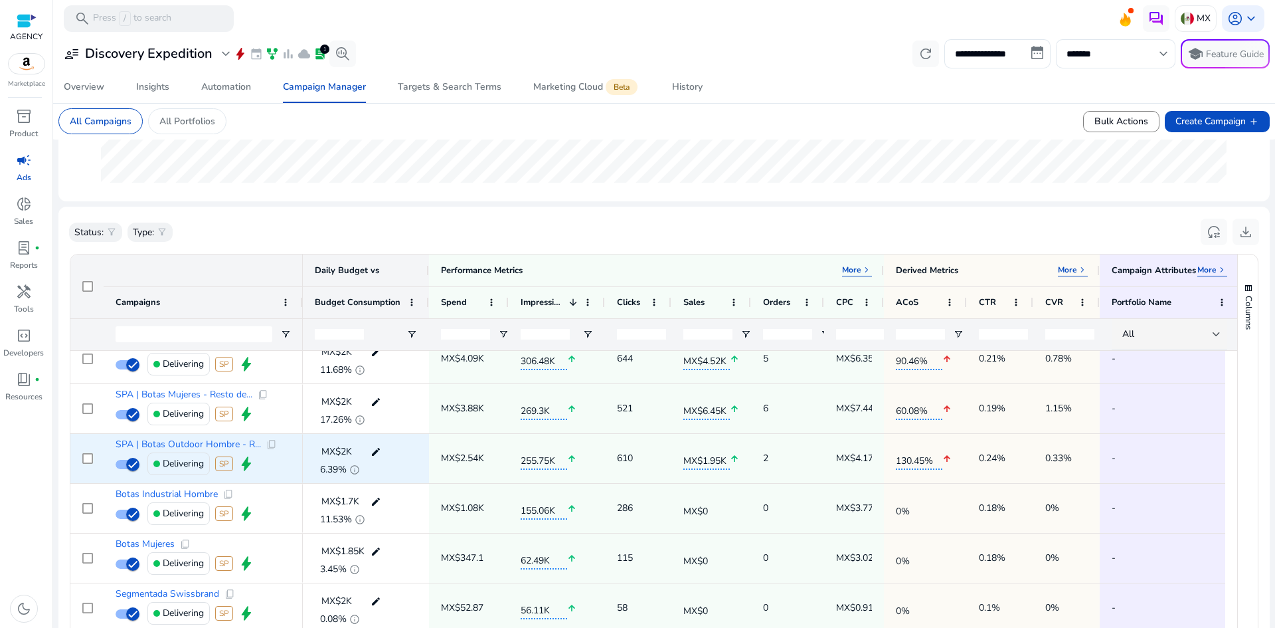
scroll to position [133, 0]
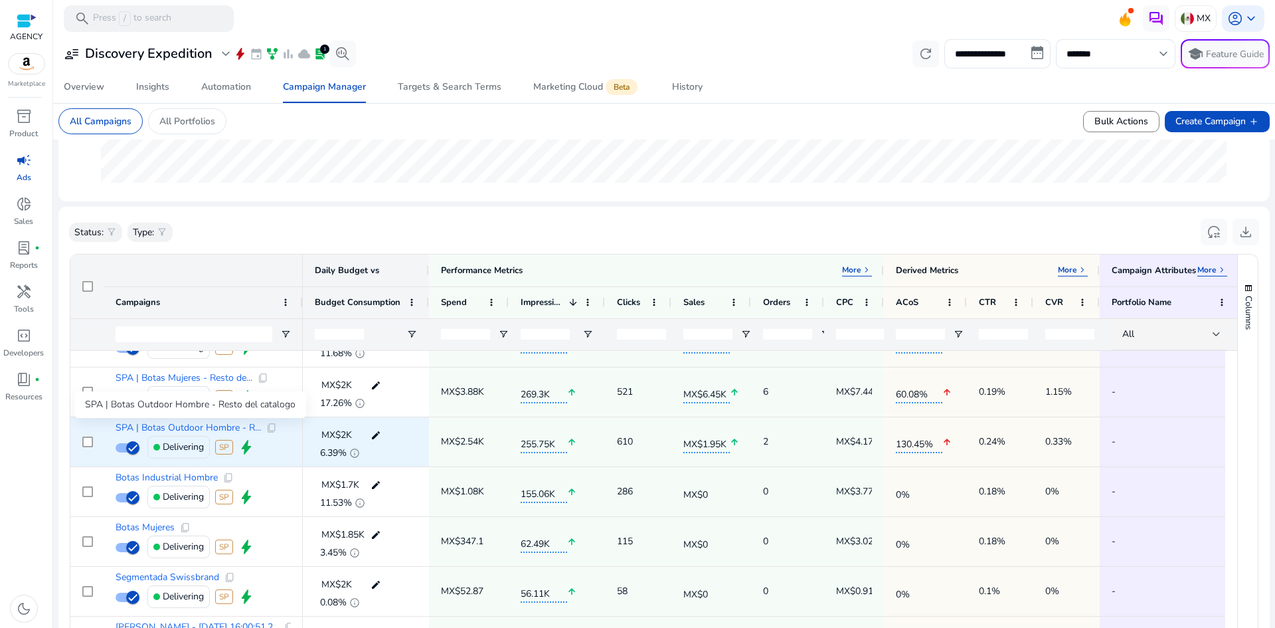
click at [179, 427] on span "SPA | Botas Outdoor Hombre - R..." at bounding box center [188, 427] width 145 height 9
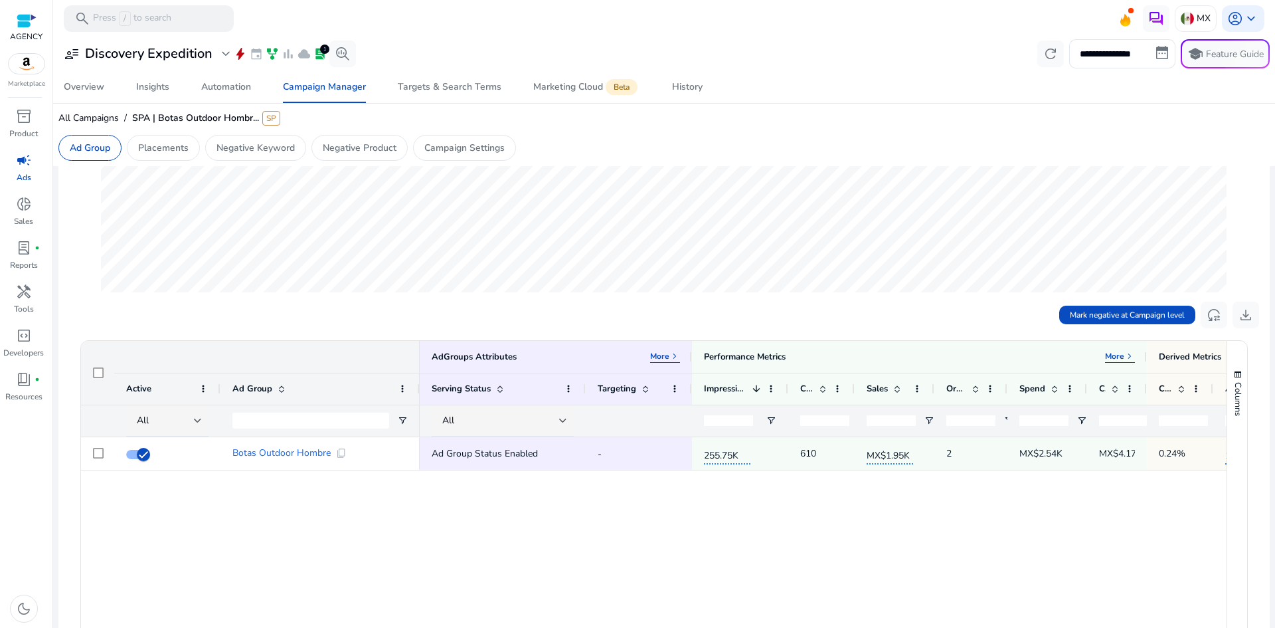
scroll to position [332, 0]
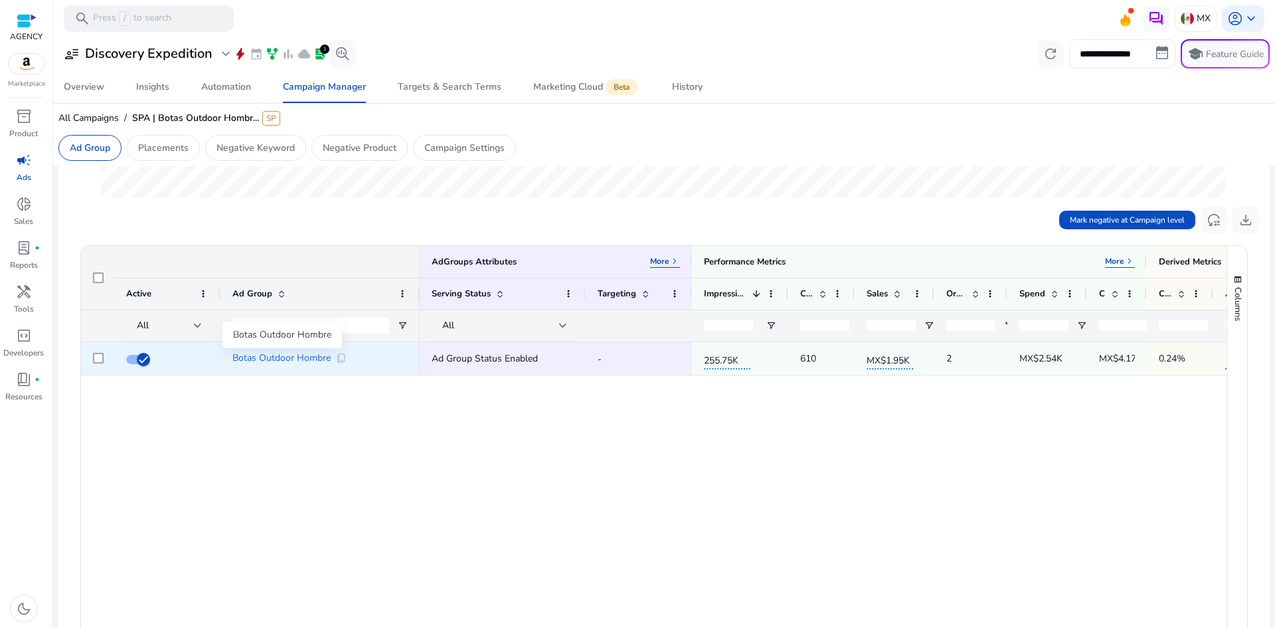
click at [293, 361] on span "Botas Outdoor Hombre" at bounding box center [281, 357] width 98 height 9
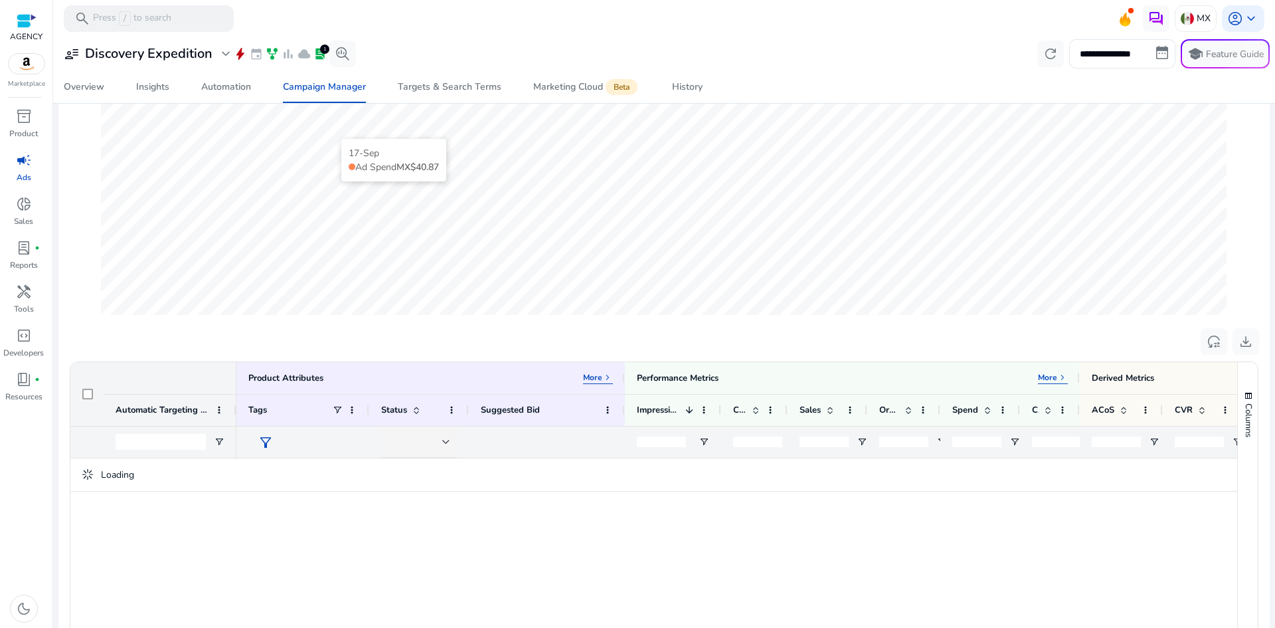
scroll to position [332, 0]
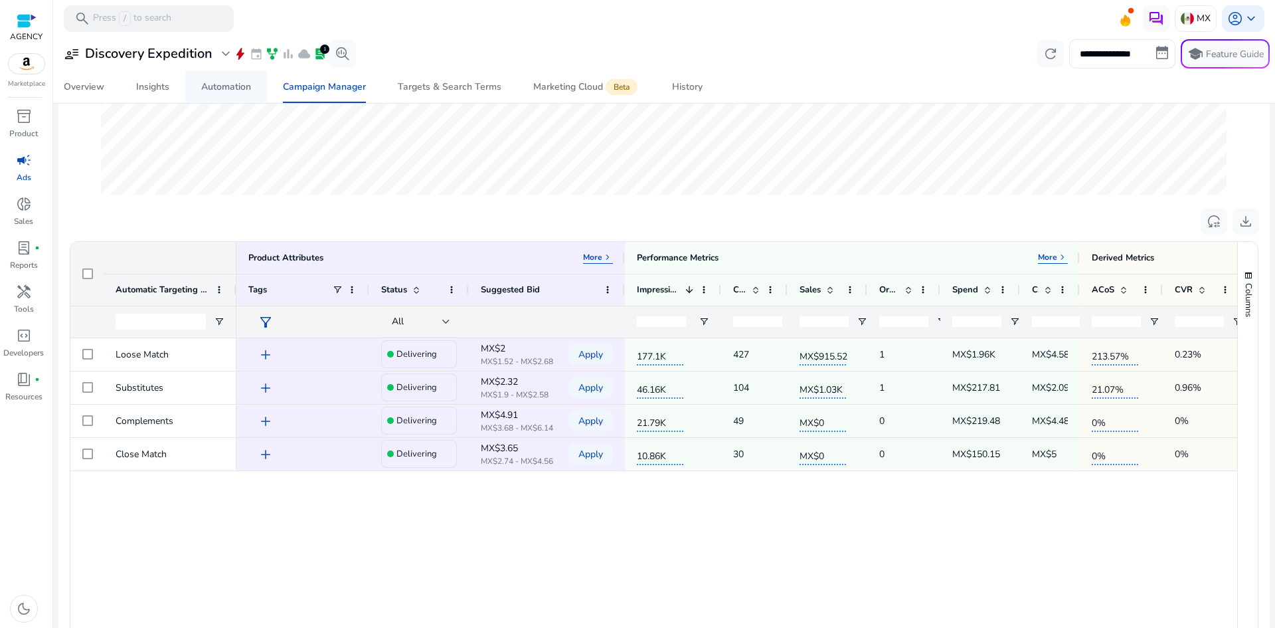
click at [204, 89] on div "Automation" at bounding box center [226, 86] width 50 height 9
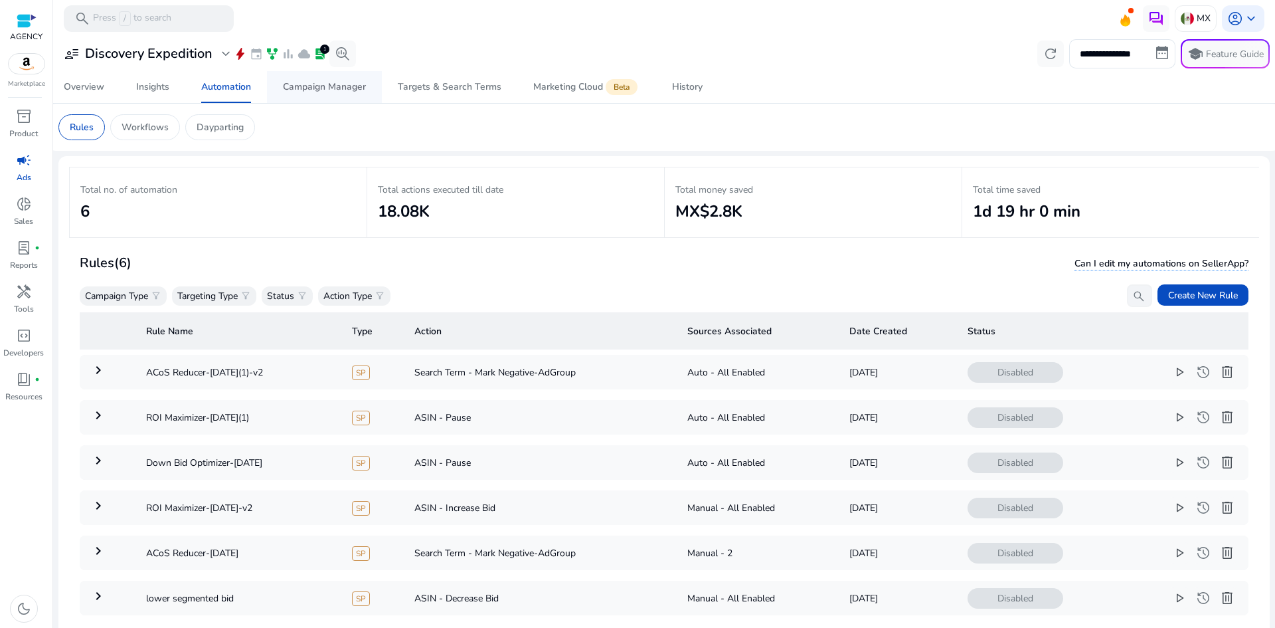
click at [296, 92] on div "Campaign Manager" at bounding box center [324, 86] width 83 height 9
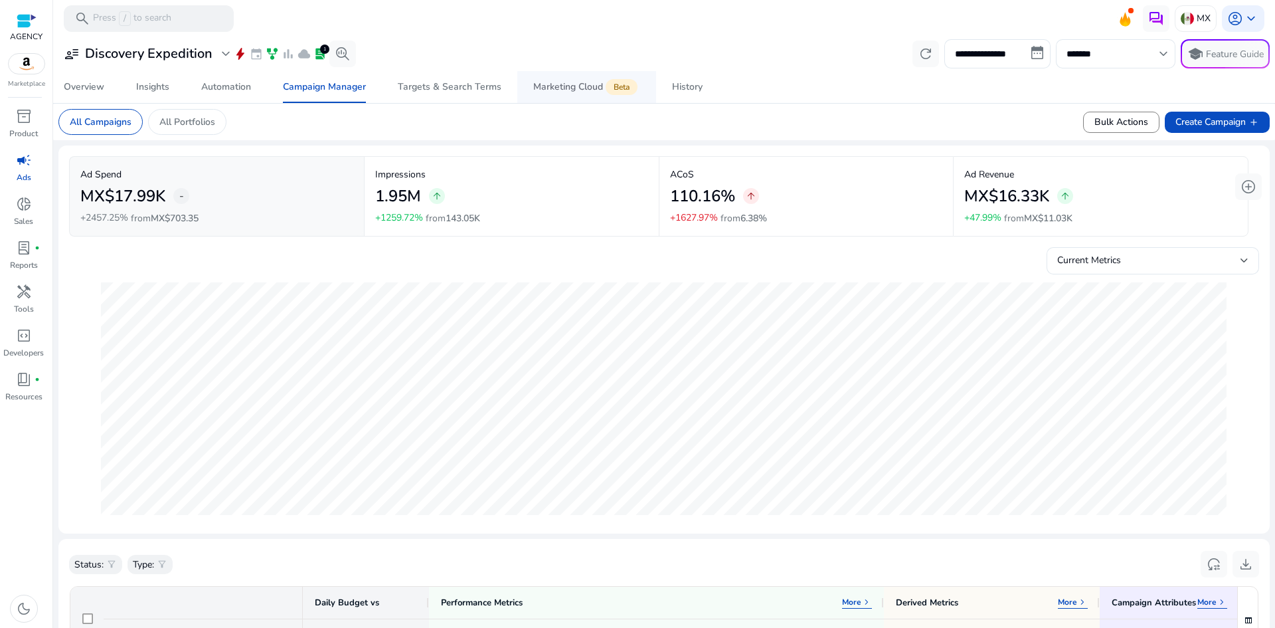
click at [557, 88] on div "Marketing Cloud Beta" at bounding box center [586, 87] width 107 height 11
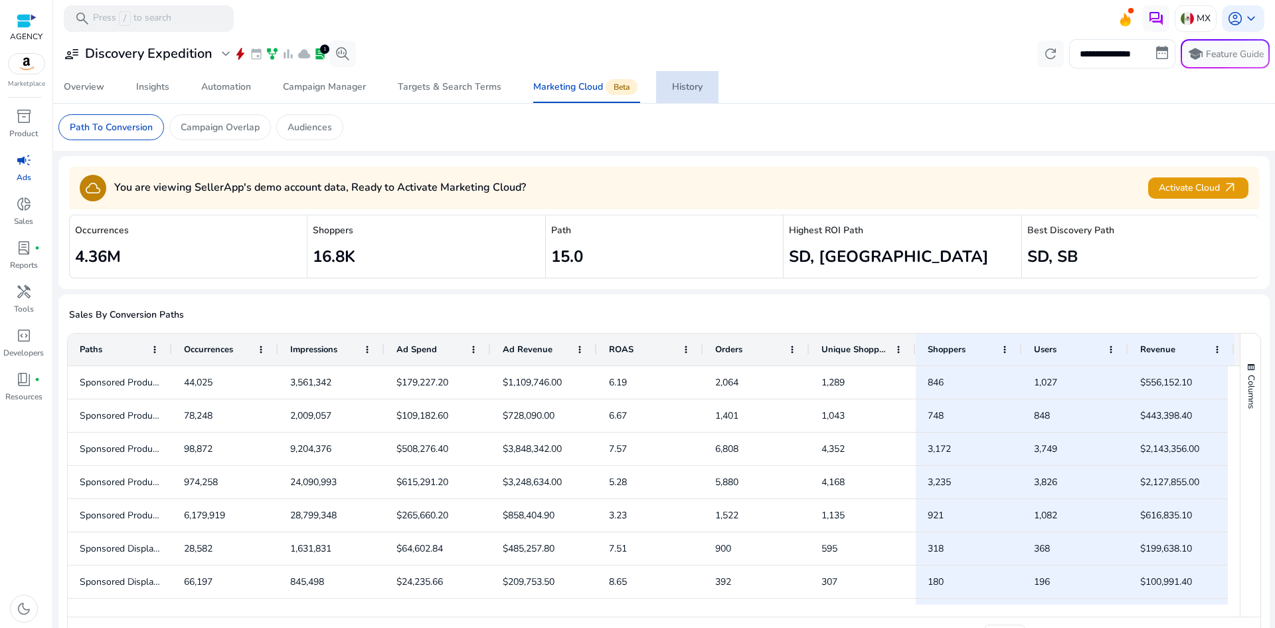
click at [678, 97] on span "History" at bounding box center [687, 87] width 31 height 32
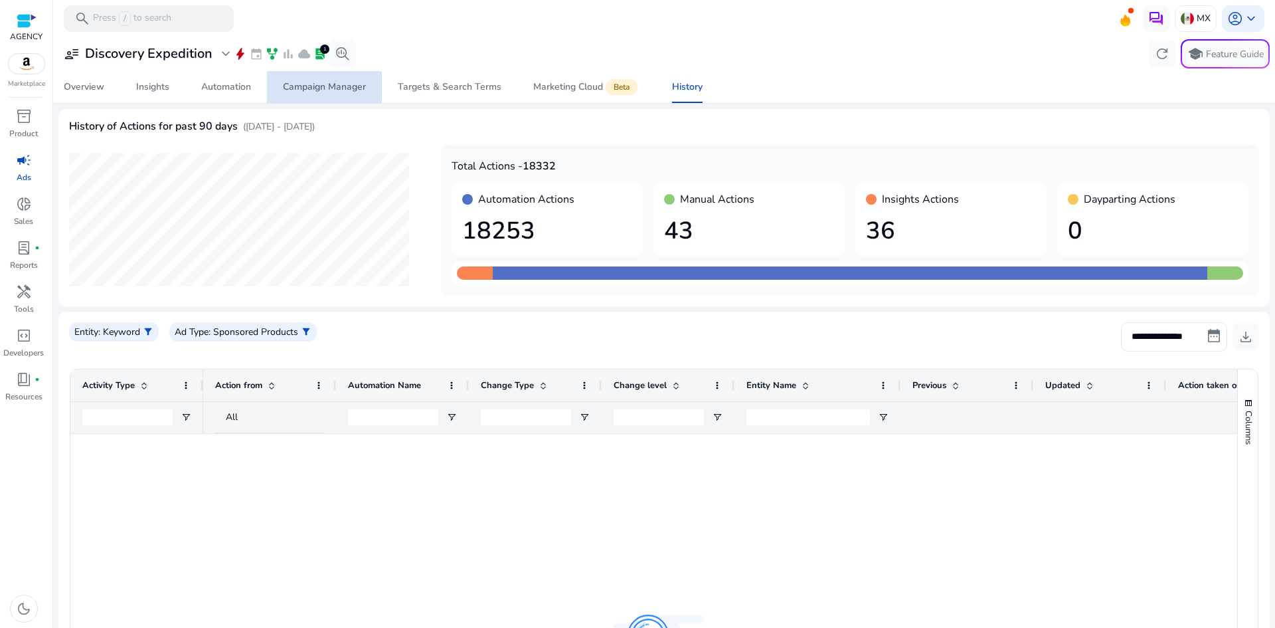
click at [301, 90] on div "Campaign Manager" at bounding box center [324, 86] width 83 height 9
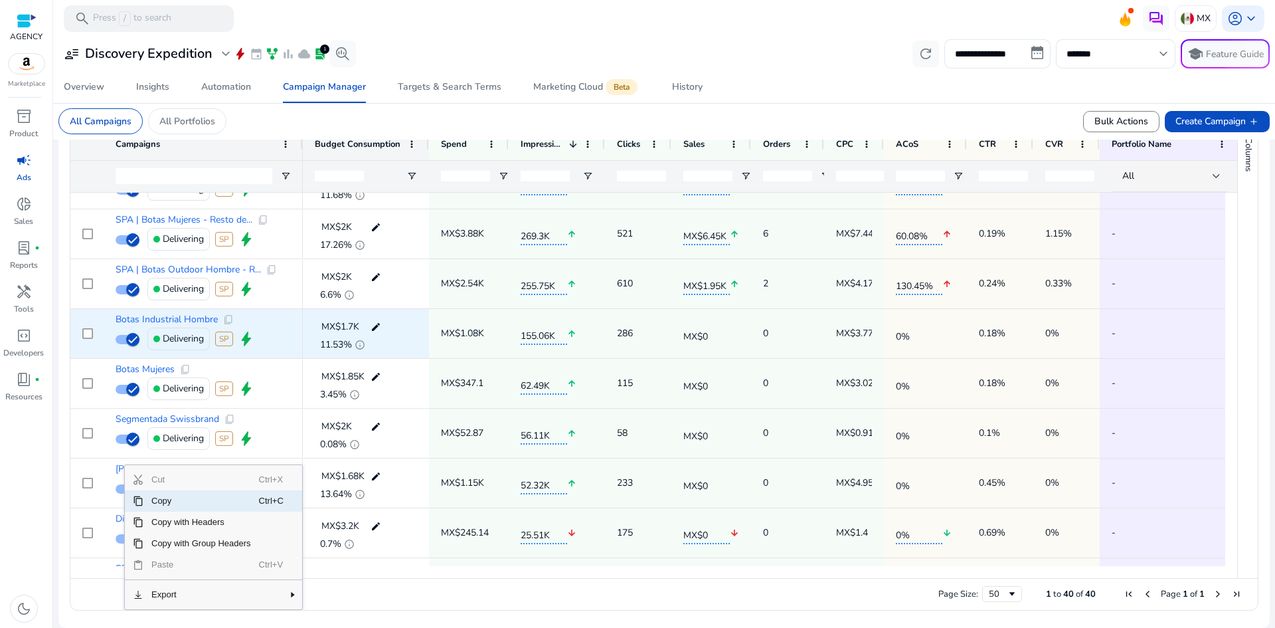
scroll to position [66, 0]
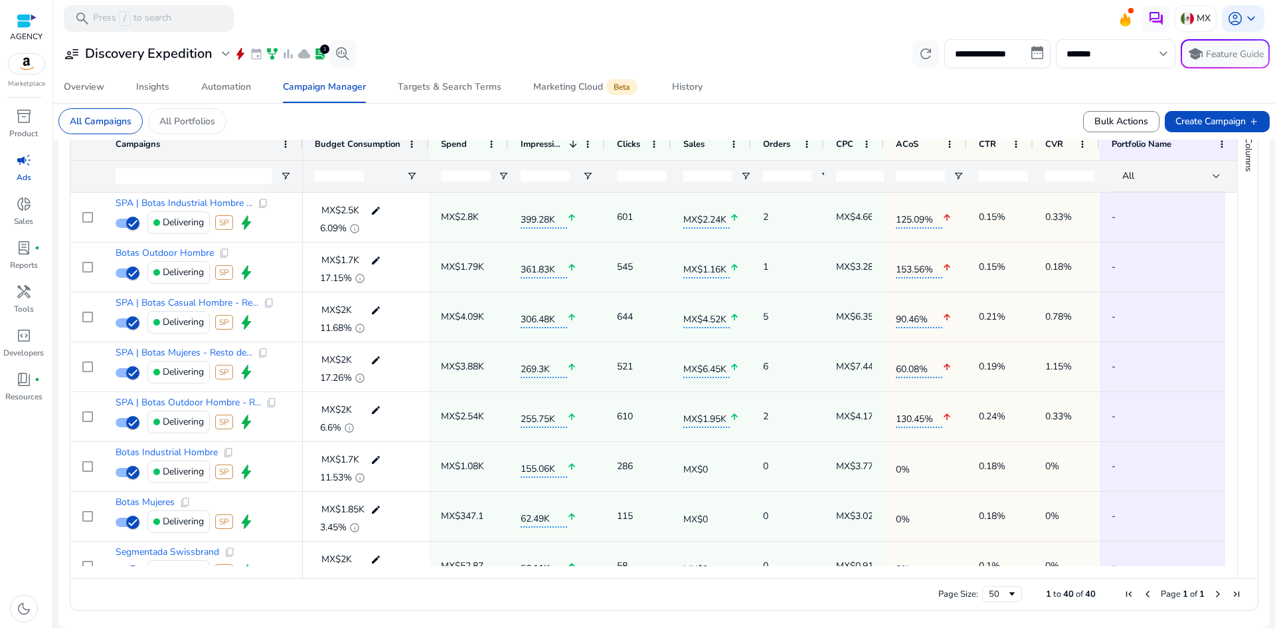
click at [529, 37] on div "search Press / to search MX account_circle keyboard_arrow_down" at bounding box center [664, 19] width 1222 height 39
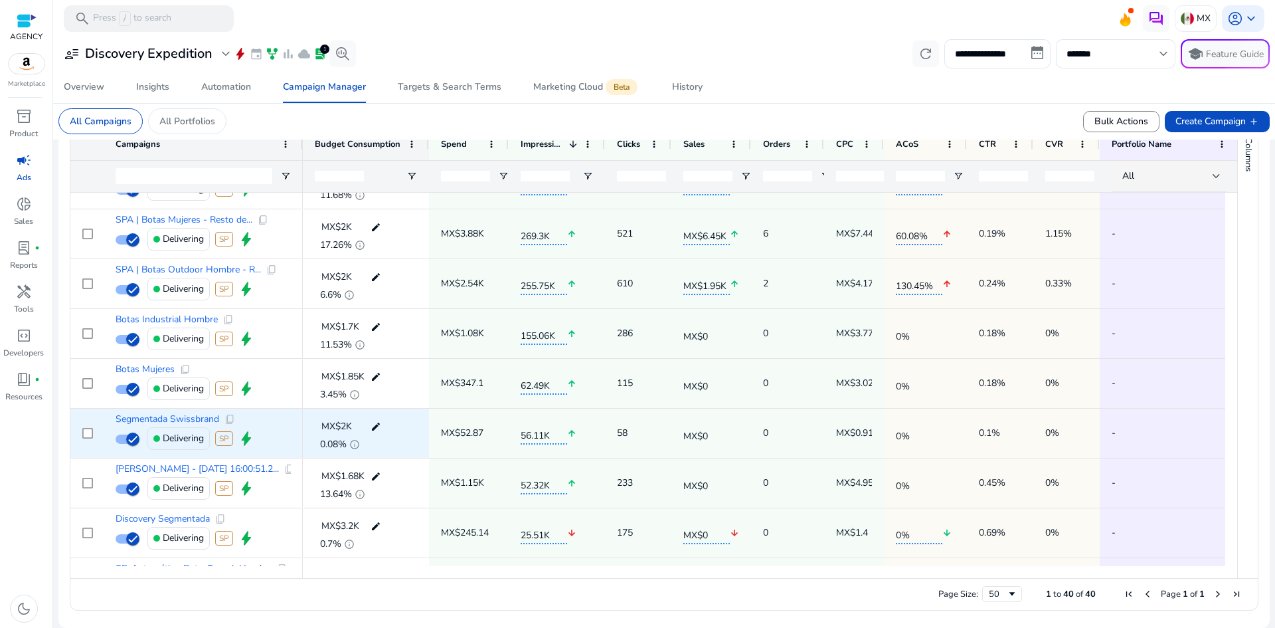
scroll to position [133, 0]
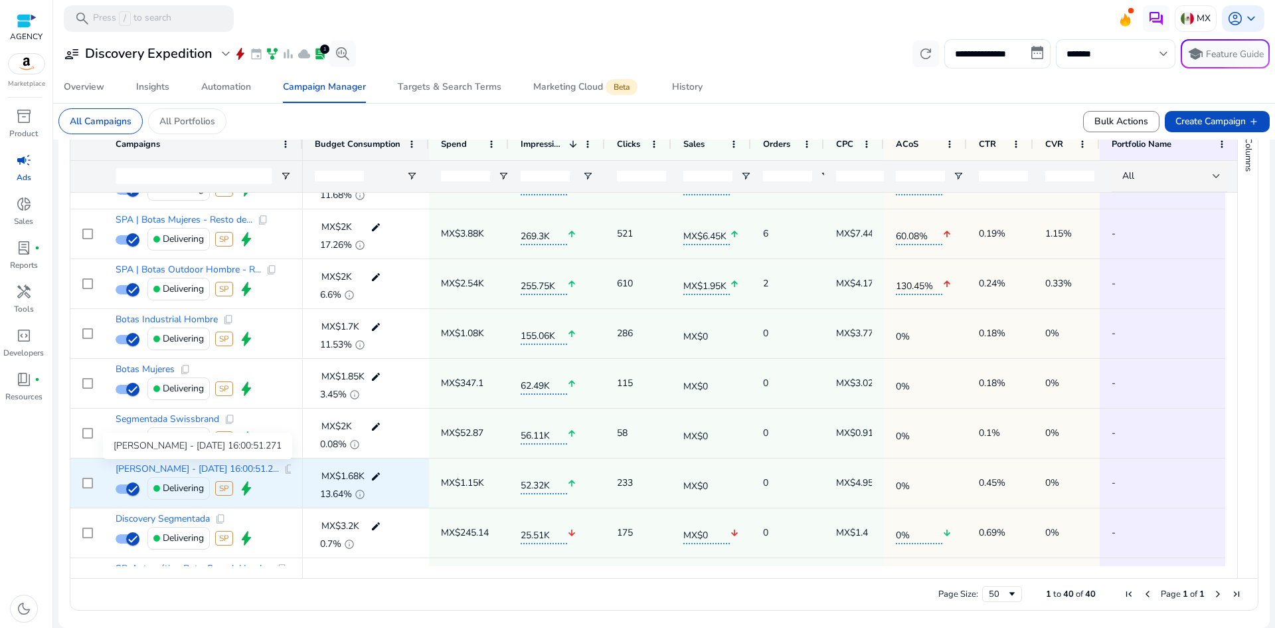
scroll to position [199, 0]
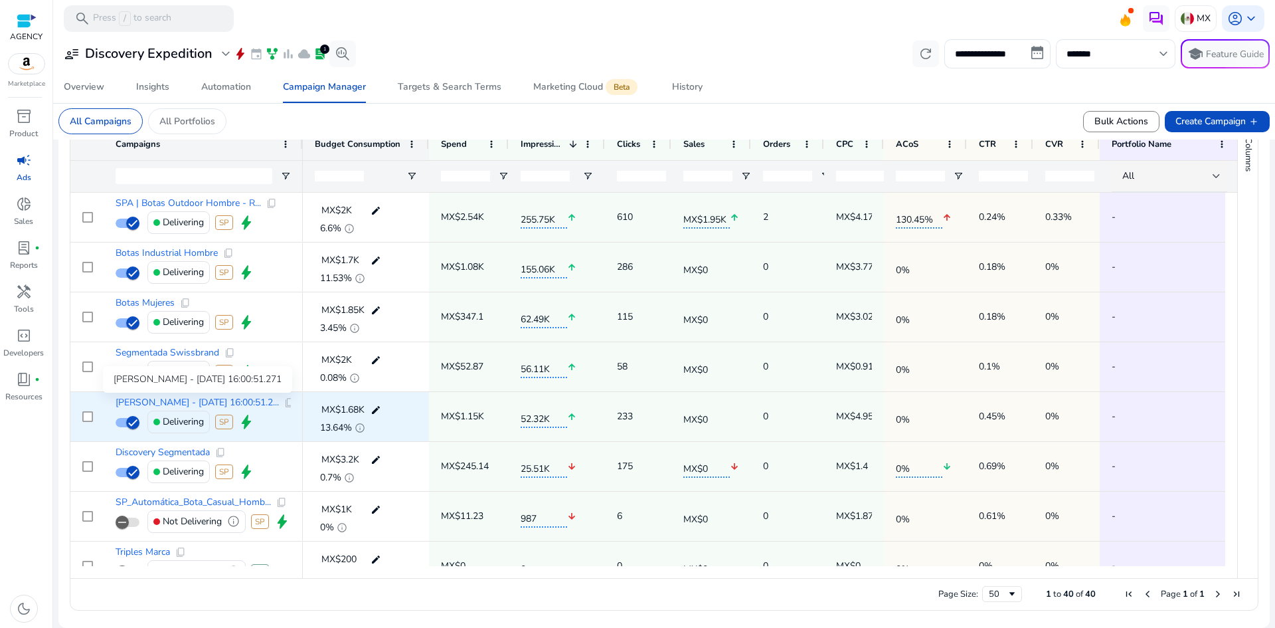
click at [152, 401] on span "[PERSON_NAME] - [DATE] 16:00:51.2..." at bounding box center [197, 402] width 163 height 9
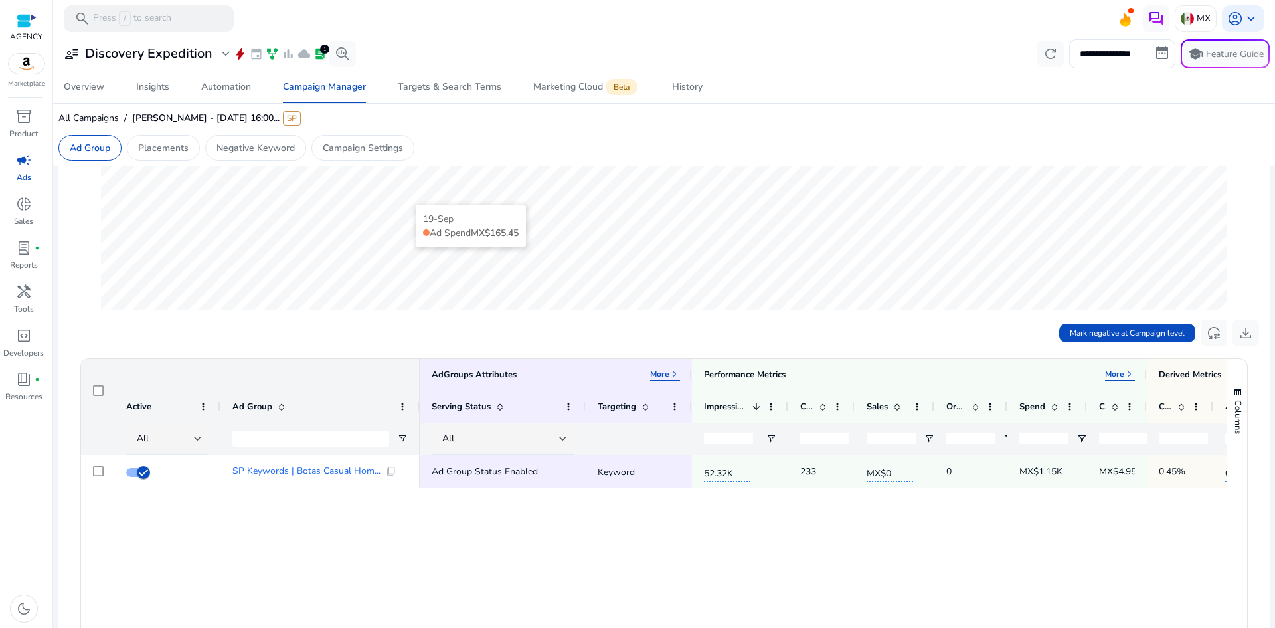
scroll to position [266, 0]
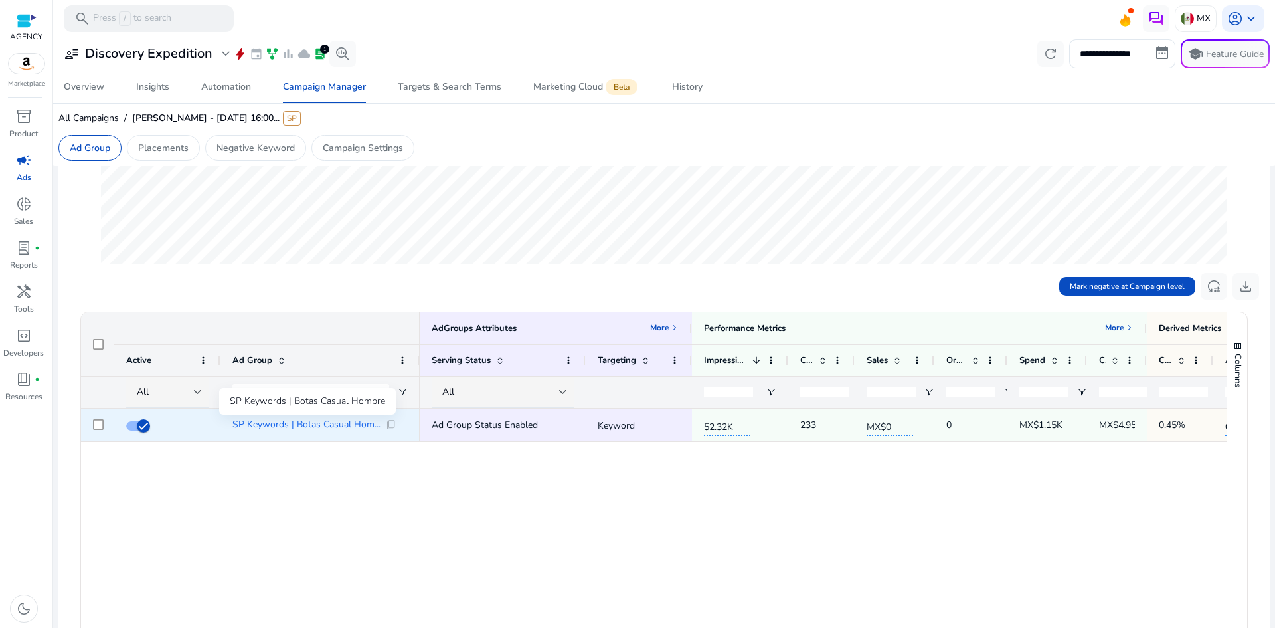
click at [282, 424] on span "SP Keywords | Botas Casual Hom..." at bounding box center [306, 424] width 148 height 9
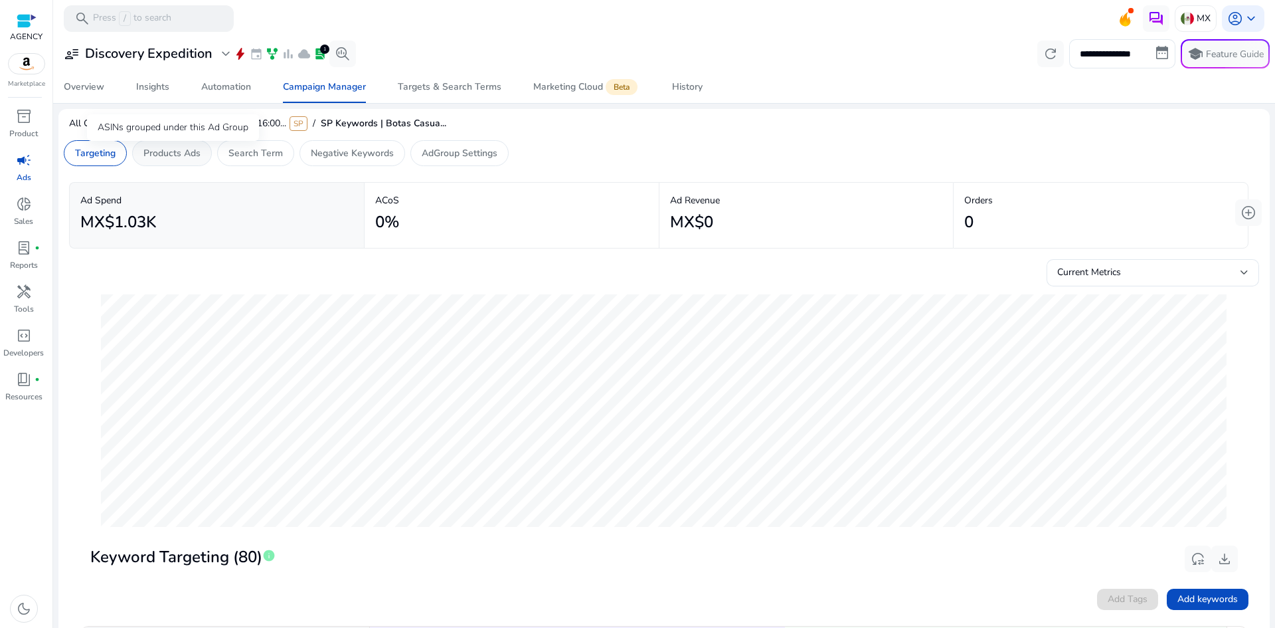
click at [158, 155] on p "Products Ads" at bounding box center [171, 153] width 57 height 14
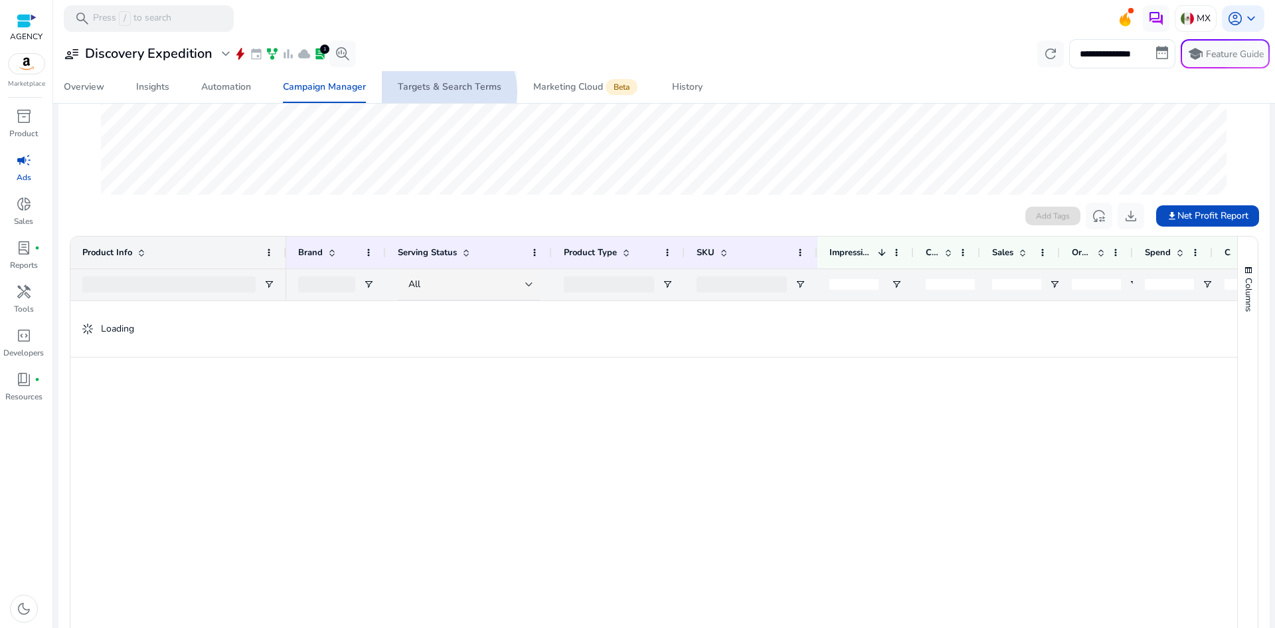
click at [446, 92] on div "Targets & Search Terms" at bounding box center [450, 86] width 104 height 9
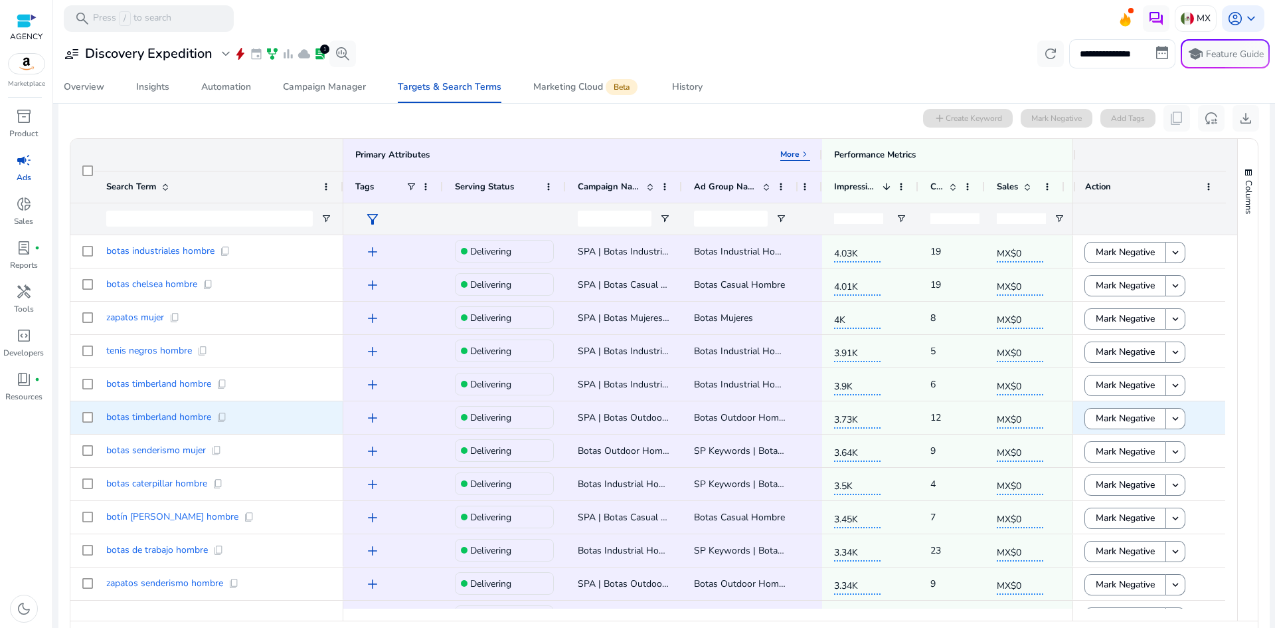
scroll to position [1287, 0]
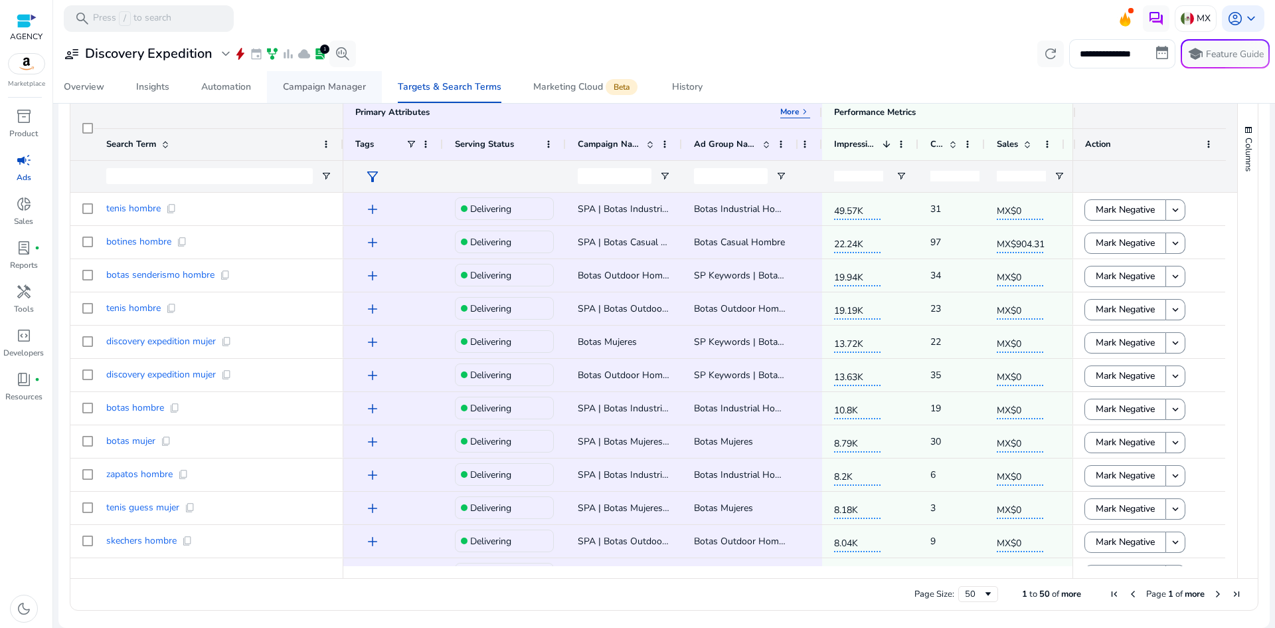
click at [292, 78] on span "Campaign Manager" at bounding box center [324, 87] width 83 height 32
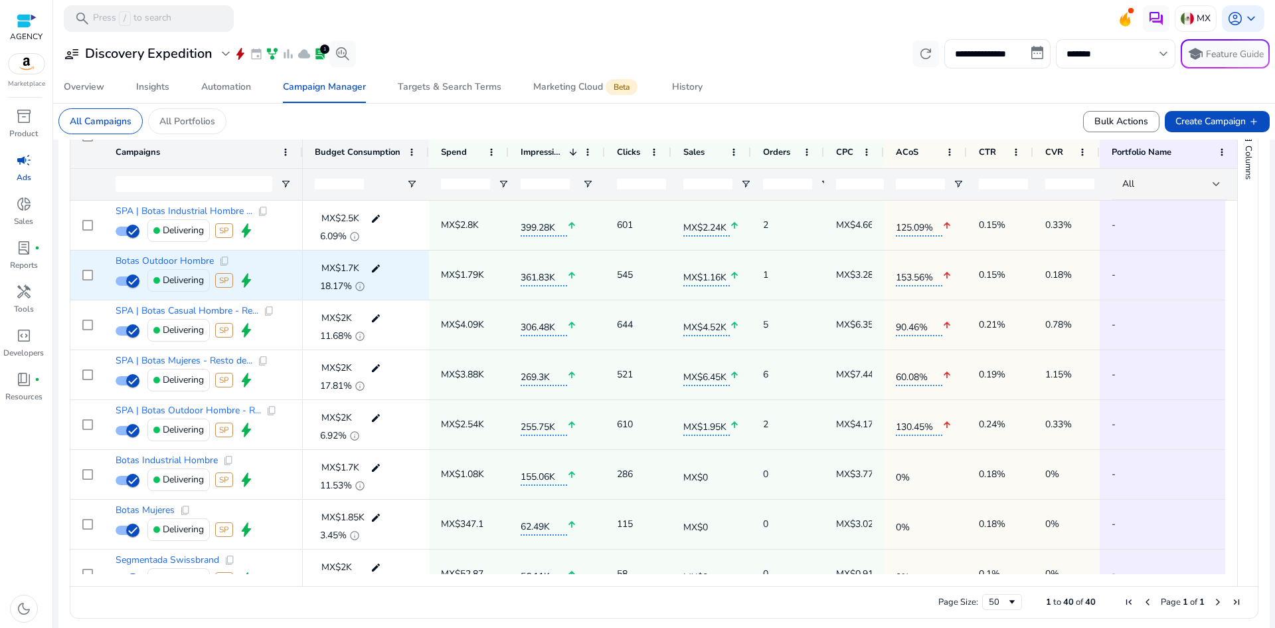
scroll to position [490, 0]
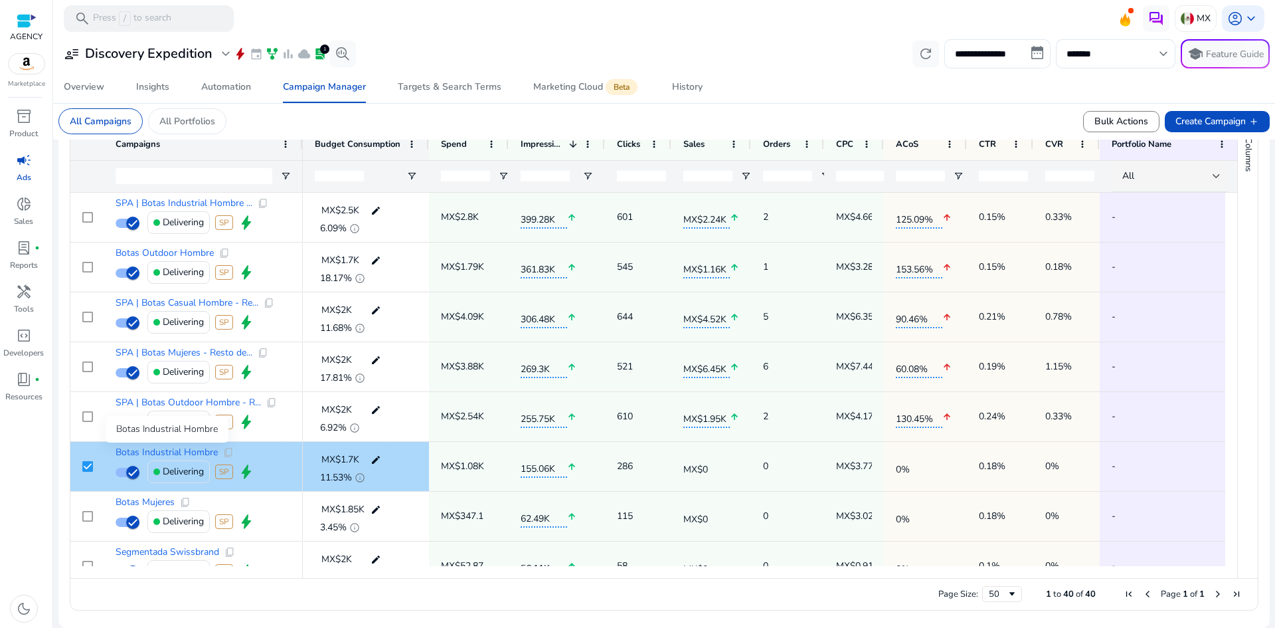
click at [134, 449] on span "Botas Industrial Hombre" at bounding box center [167, 452] width 102 height 9
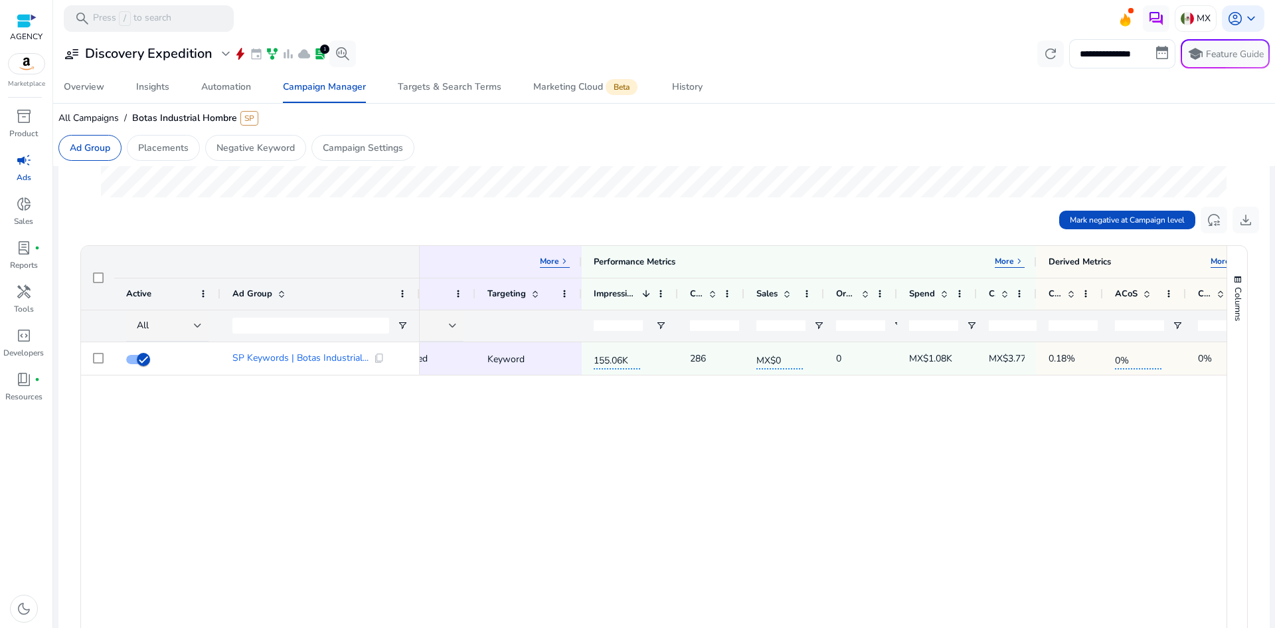
scroll to position [0, 117]
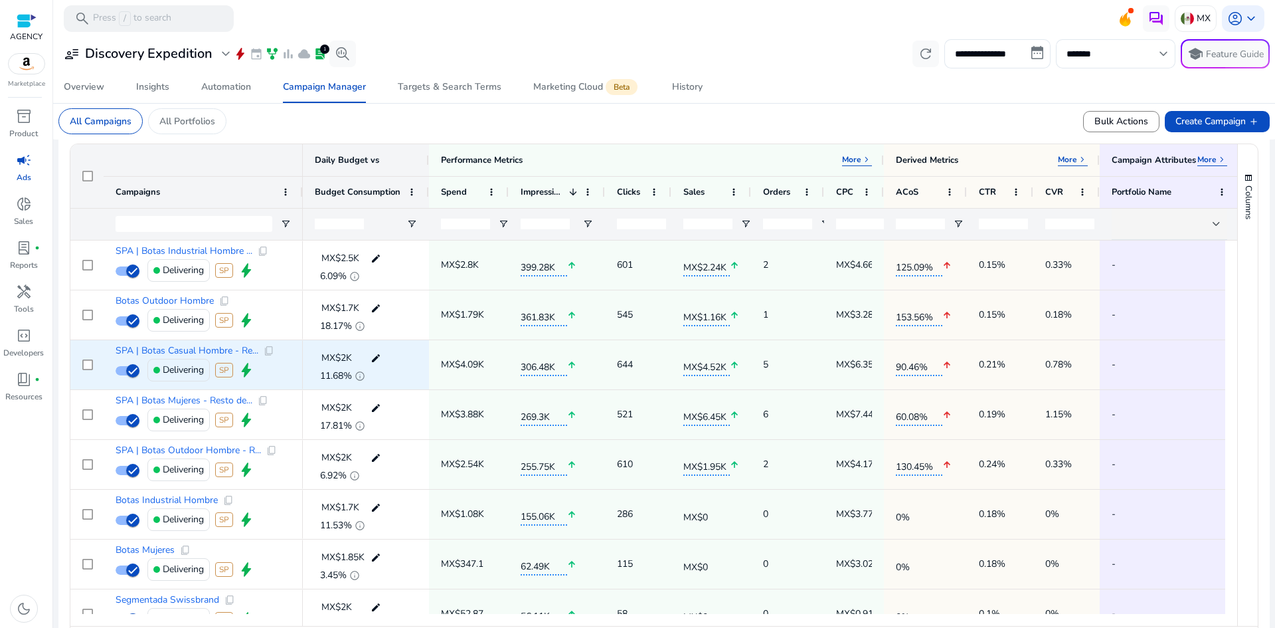
scroll to position [465, 0]
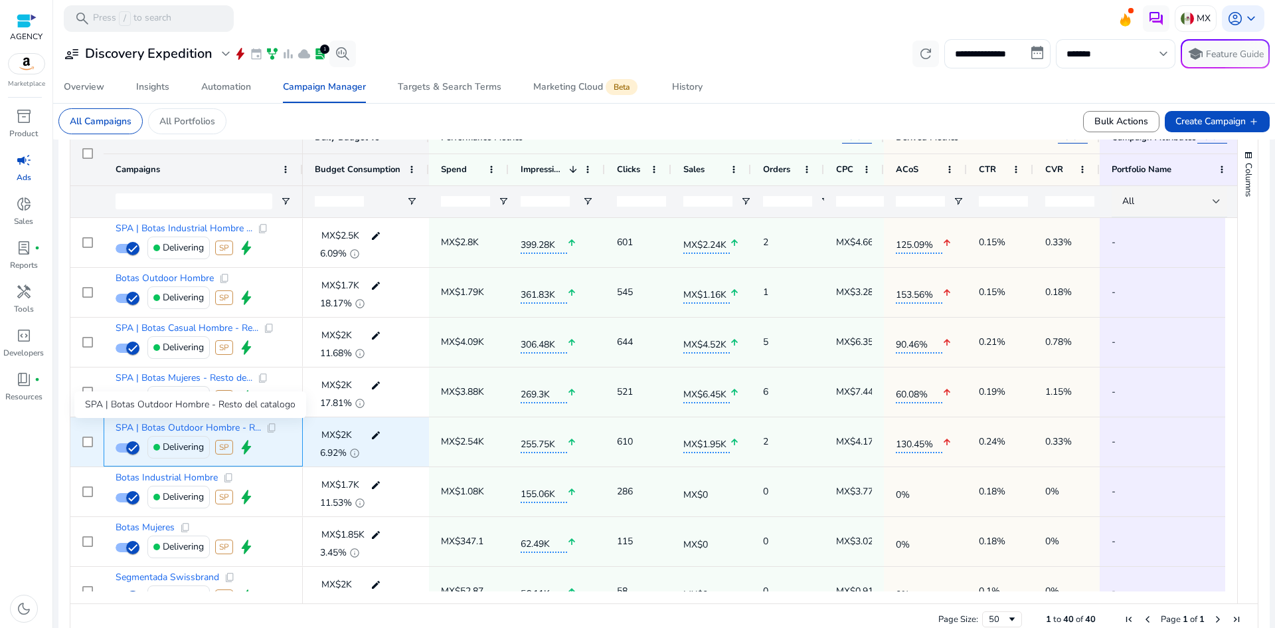
click at [154, 426] on span "SPA | Botas Outdoor Hombre - R..." at bounding box center [188, 427] width 145 height 9
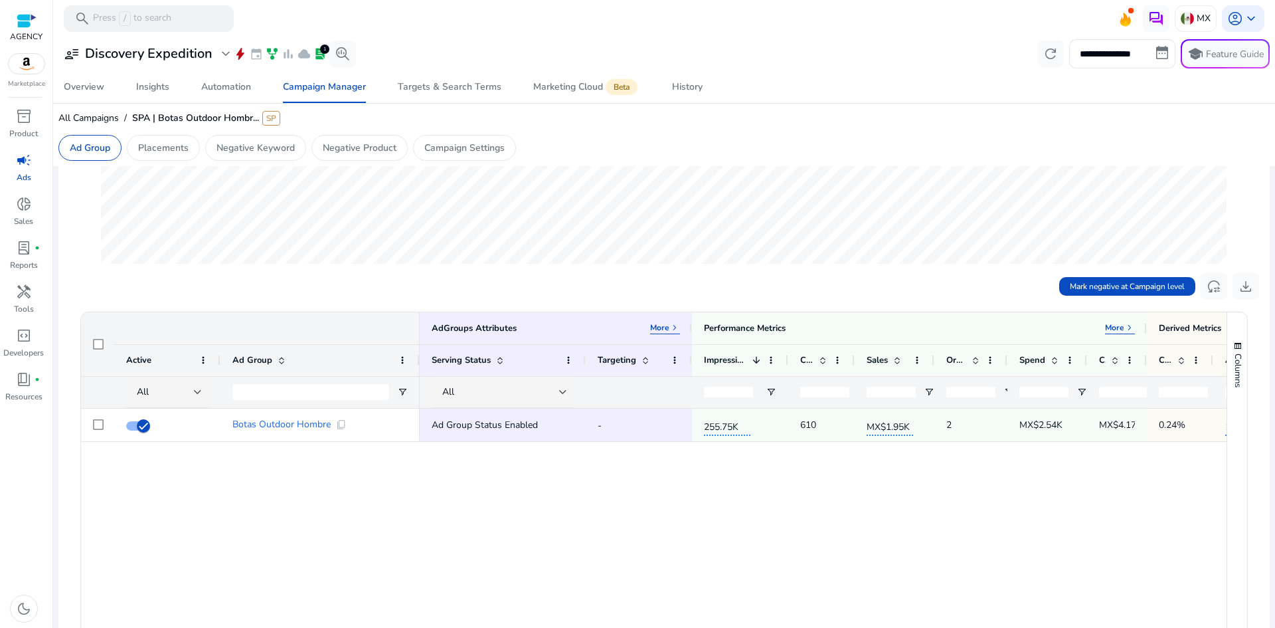
scroll to position [399, 0]
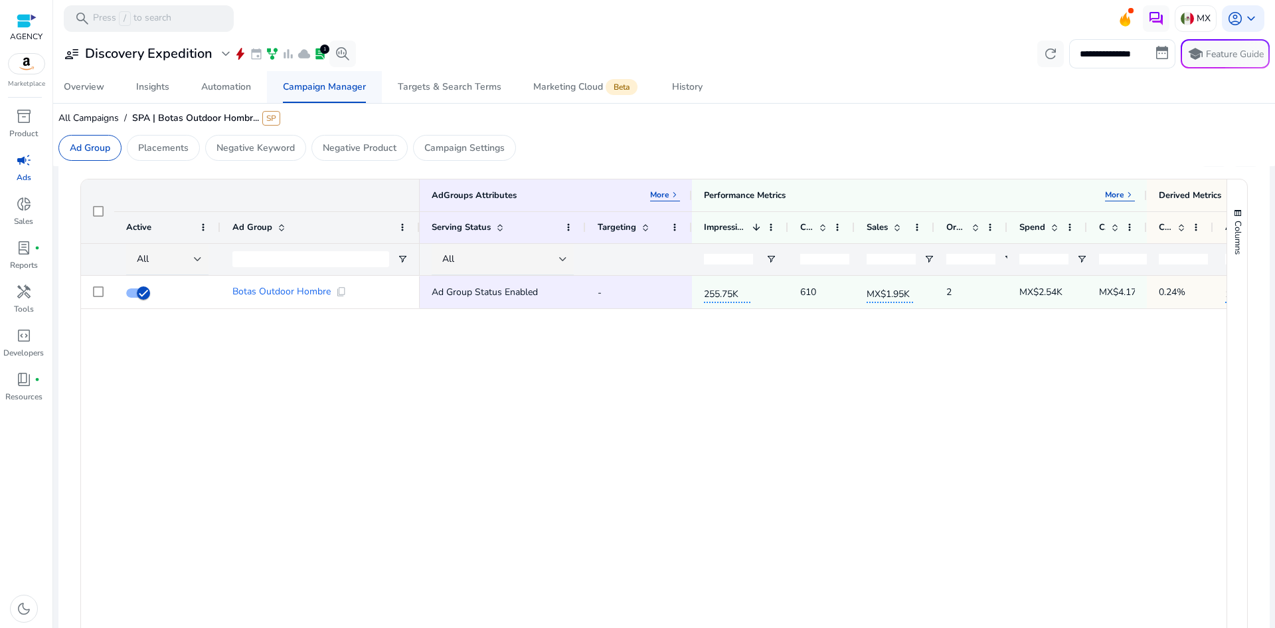
click at [341, 96] on span "Campaign Manager" at bounding box center [324, 87] width 83 height 32
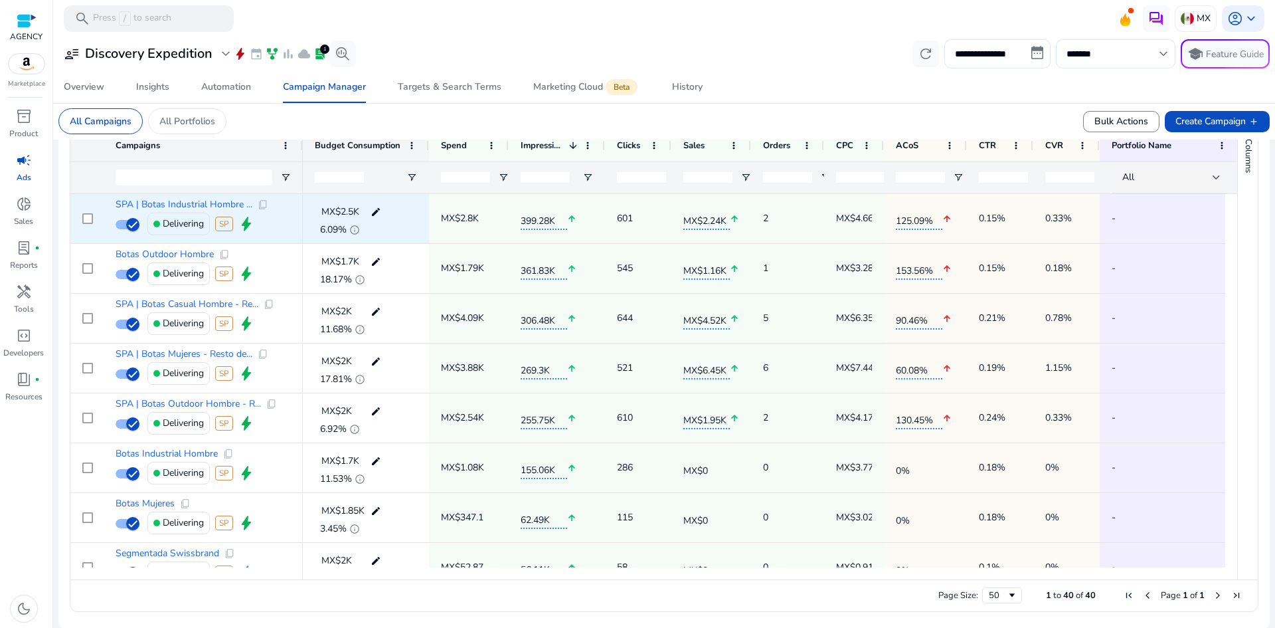
scroll to position [490, 0]
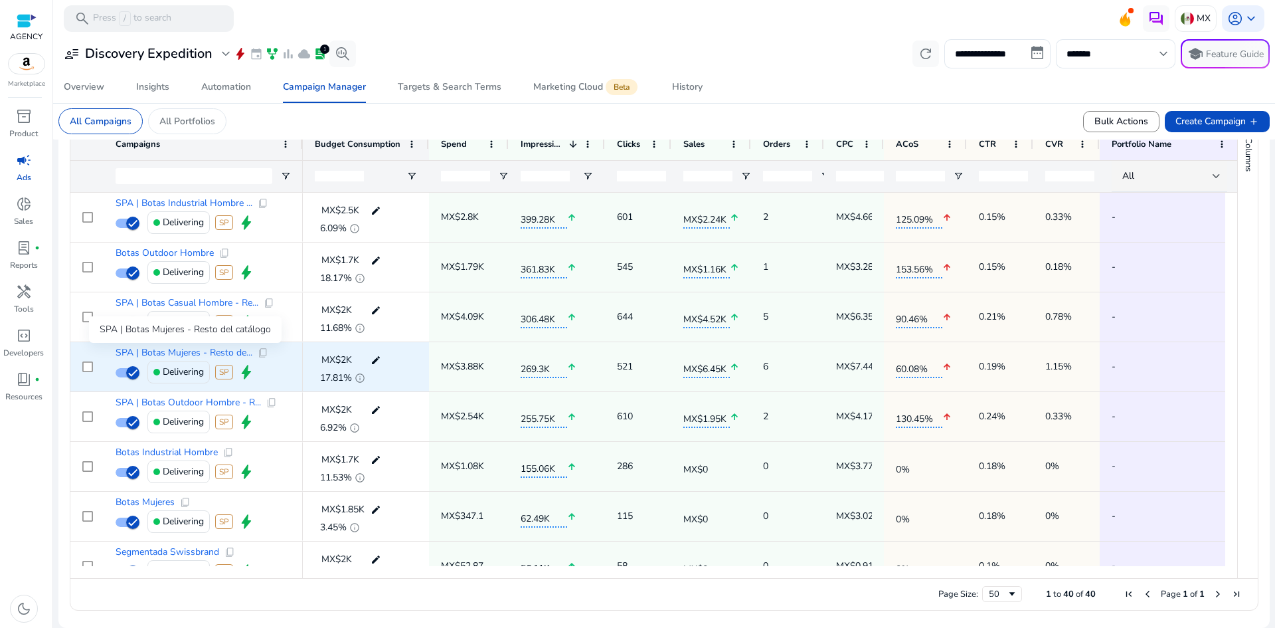
click at [167, 353] on span "SPA | Botas Mujeres - Resto de..." at bounding box center [184, 352] width 137 height 9
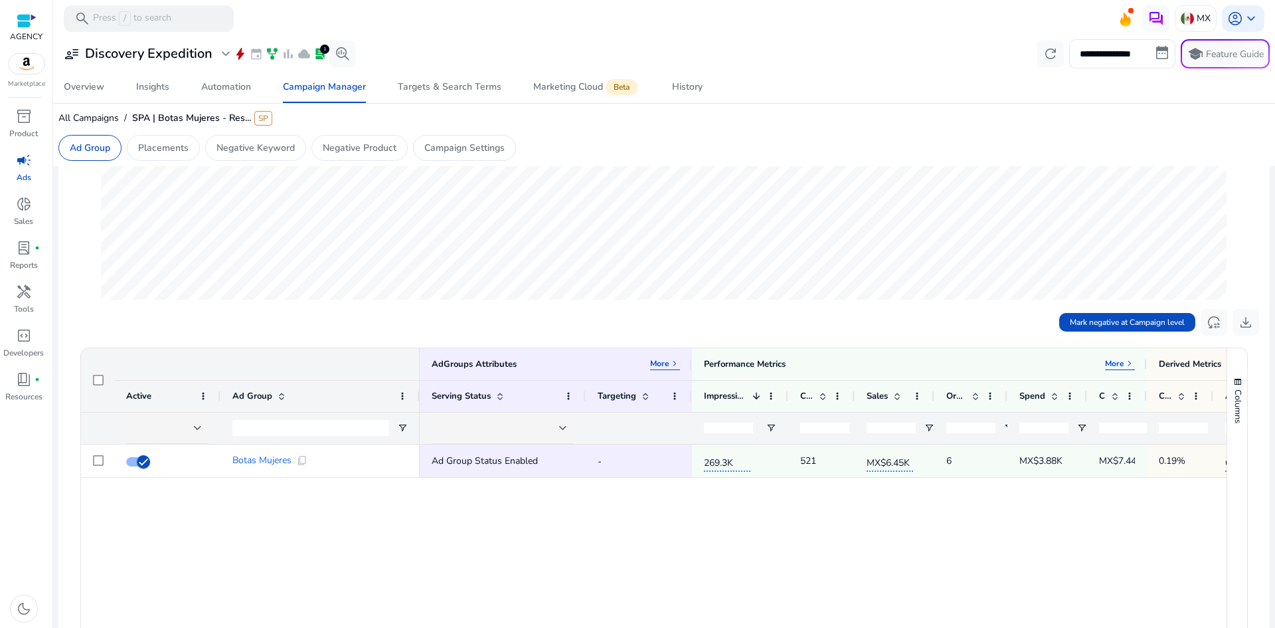
scroll to position [266, 0]
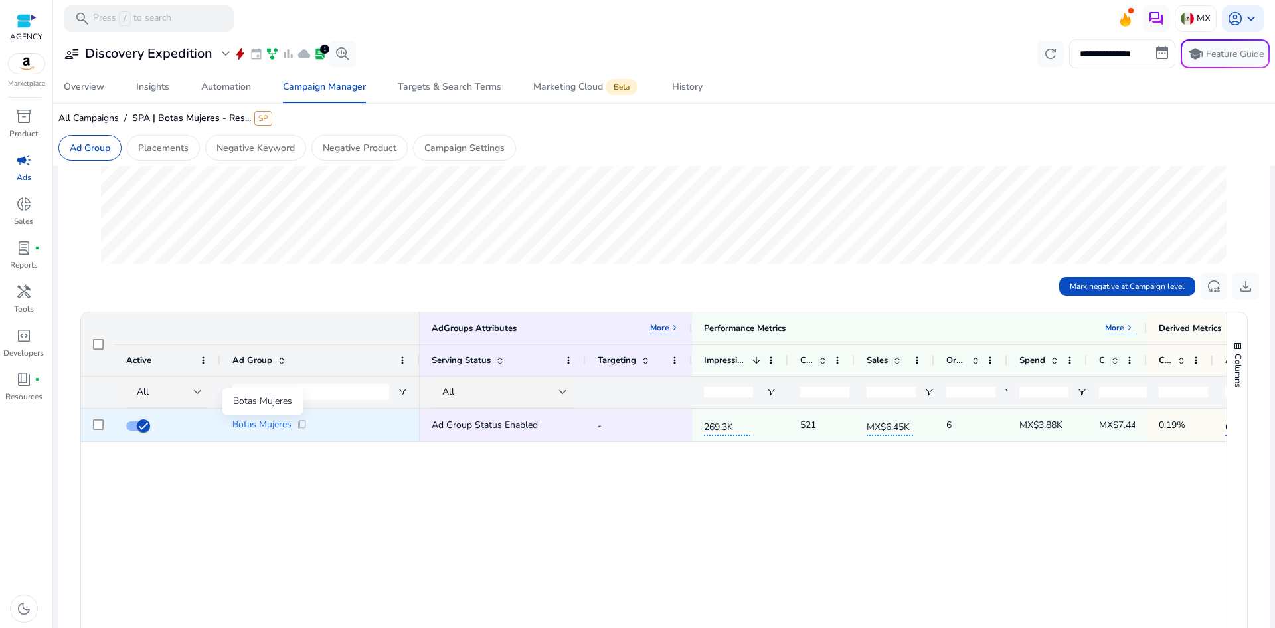
click at [252, 422] on span "Botas Mujeres" at bounding box center [261, 424] width 59 height 9
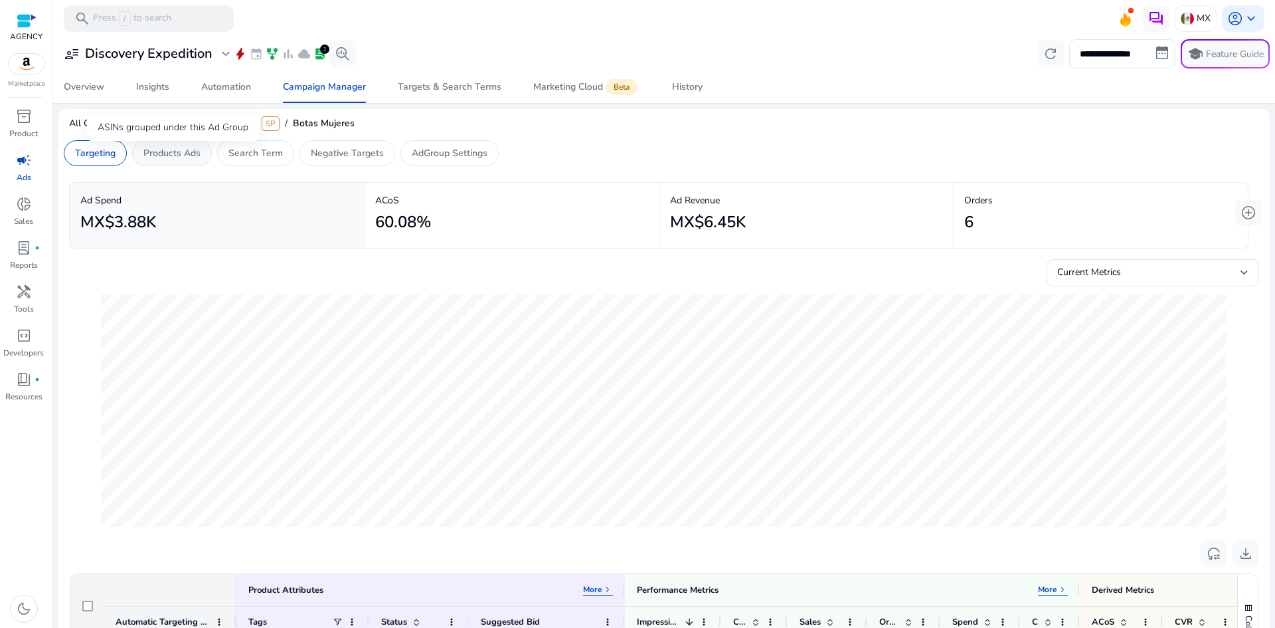
click at [181, 156] on p "Products Ads" at bounding box center [171, 153] width 57 height 14
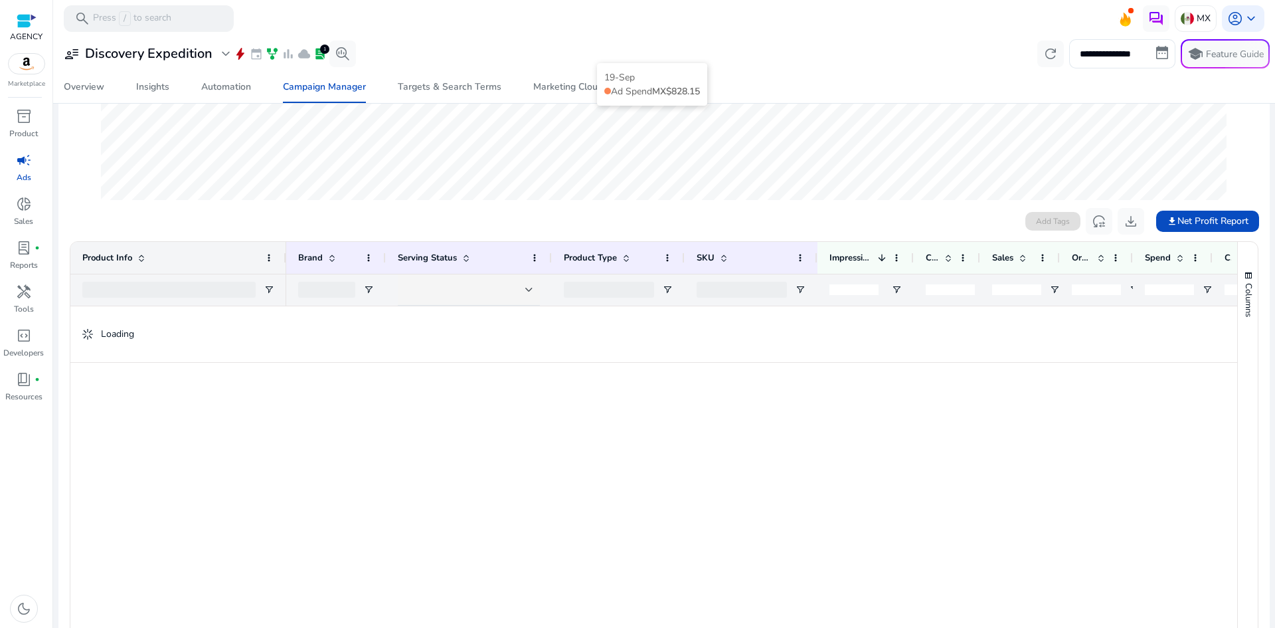
scroll to position [332, 0]
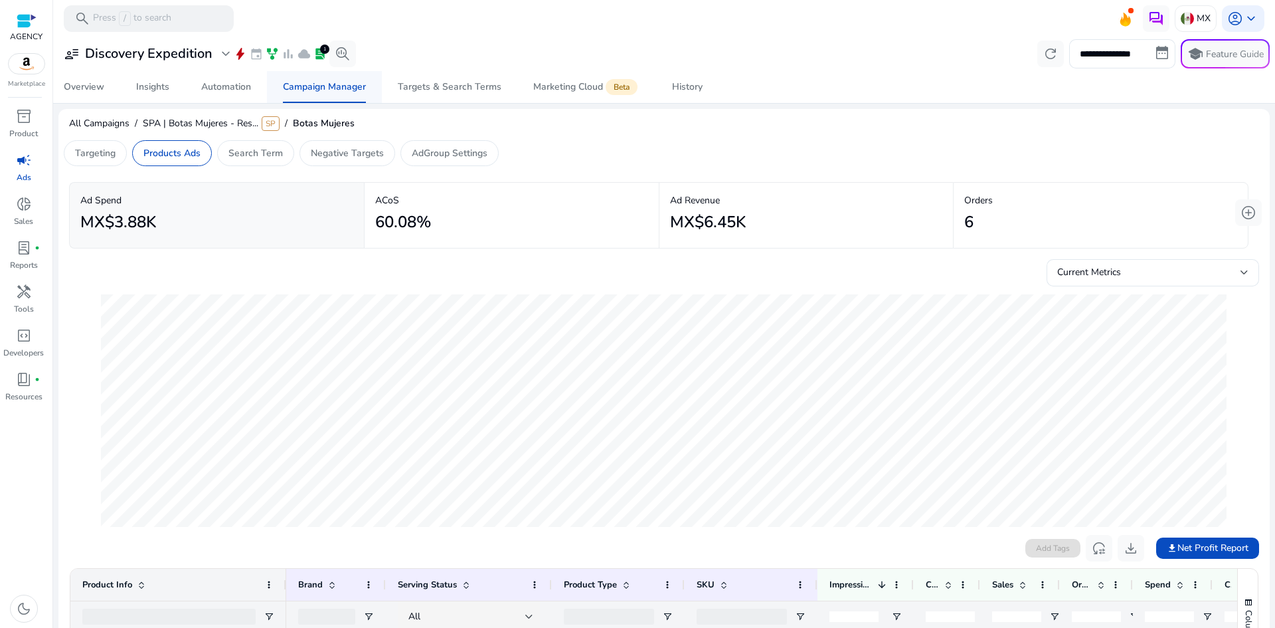
click at [294, 94] on span "Campaign Manager" at bounding box center [324, 87] width 83 height 32
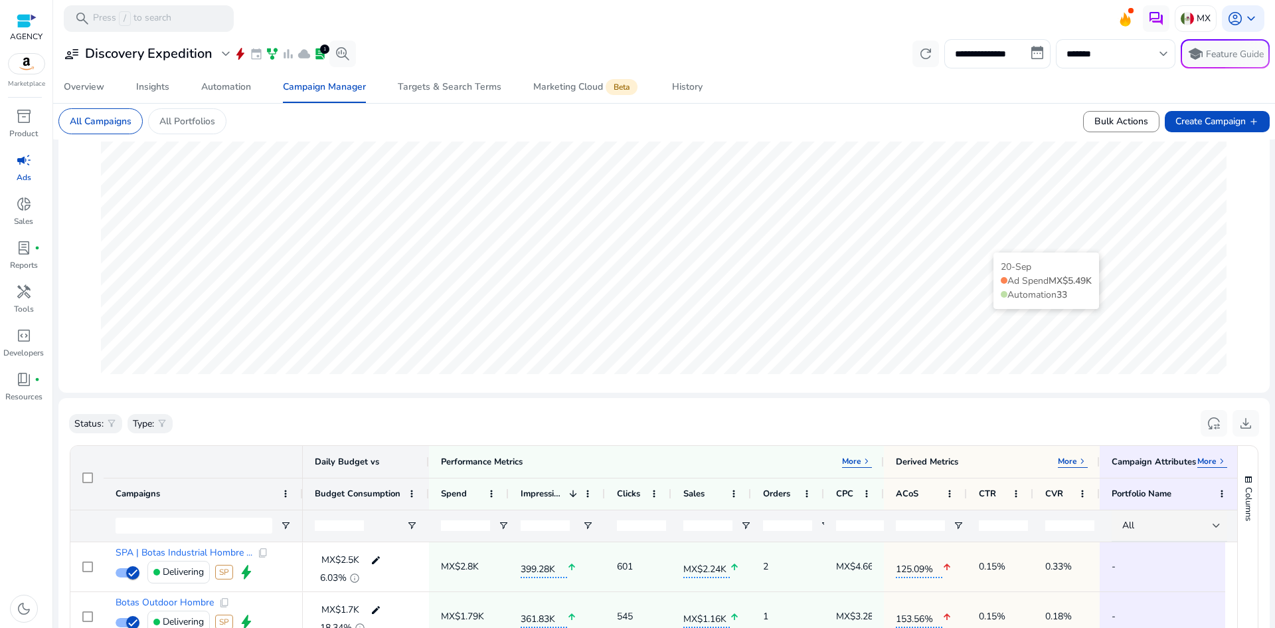
scroll to position [66, 0]
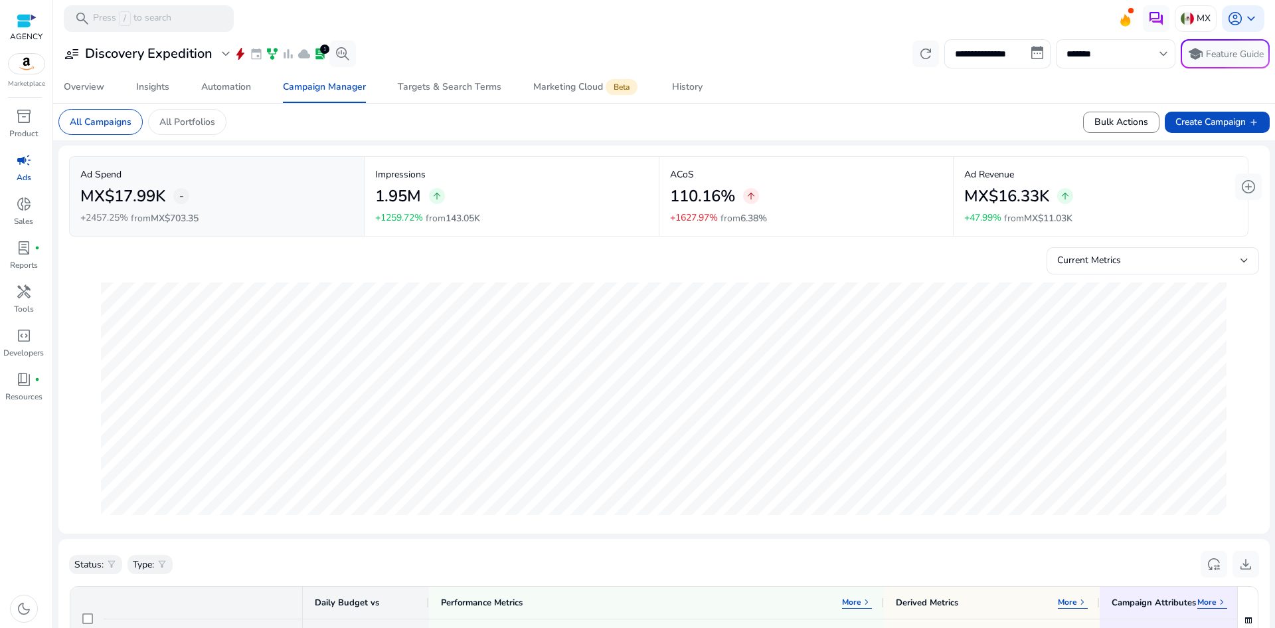
scroll to position [66, 0]
